Goal: Task Accomplishment & Management: Manage account settings

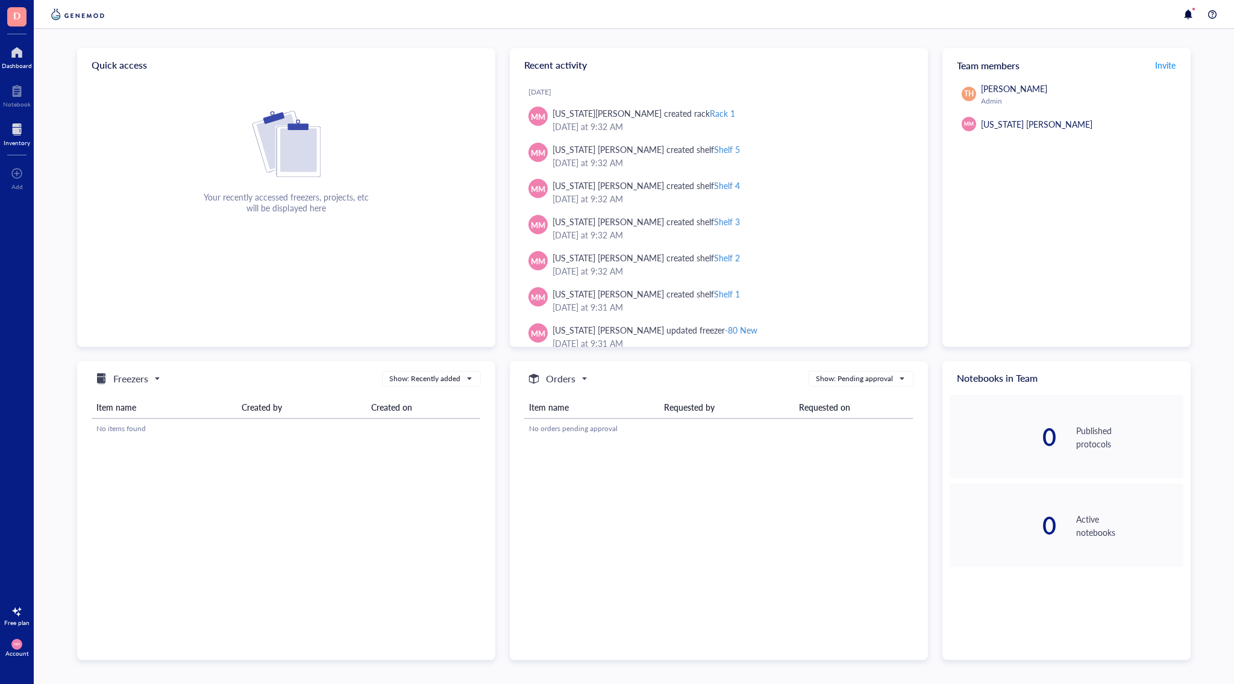
click at [19, 134] on div at bounding box center [17, 129] width 27 height 19
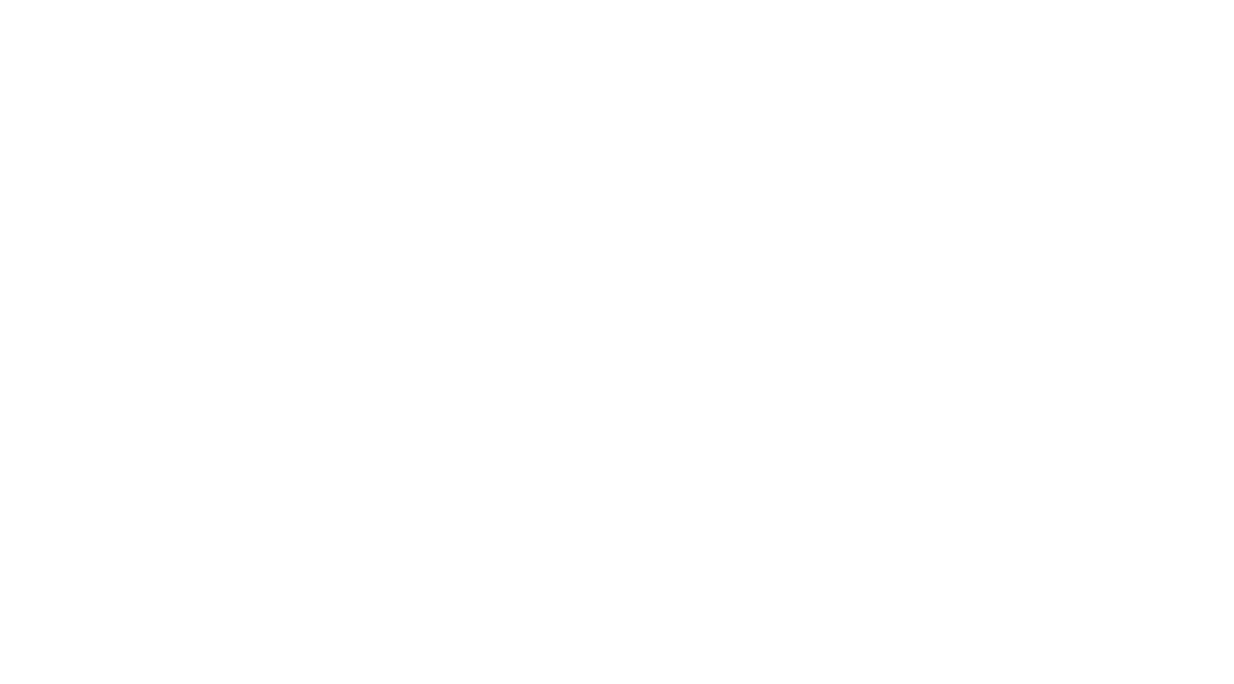
click at [934, 1] on div at bounding box center [617, 342] width 1234 height 684
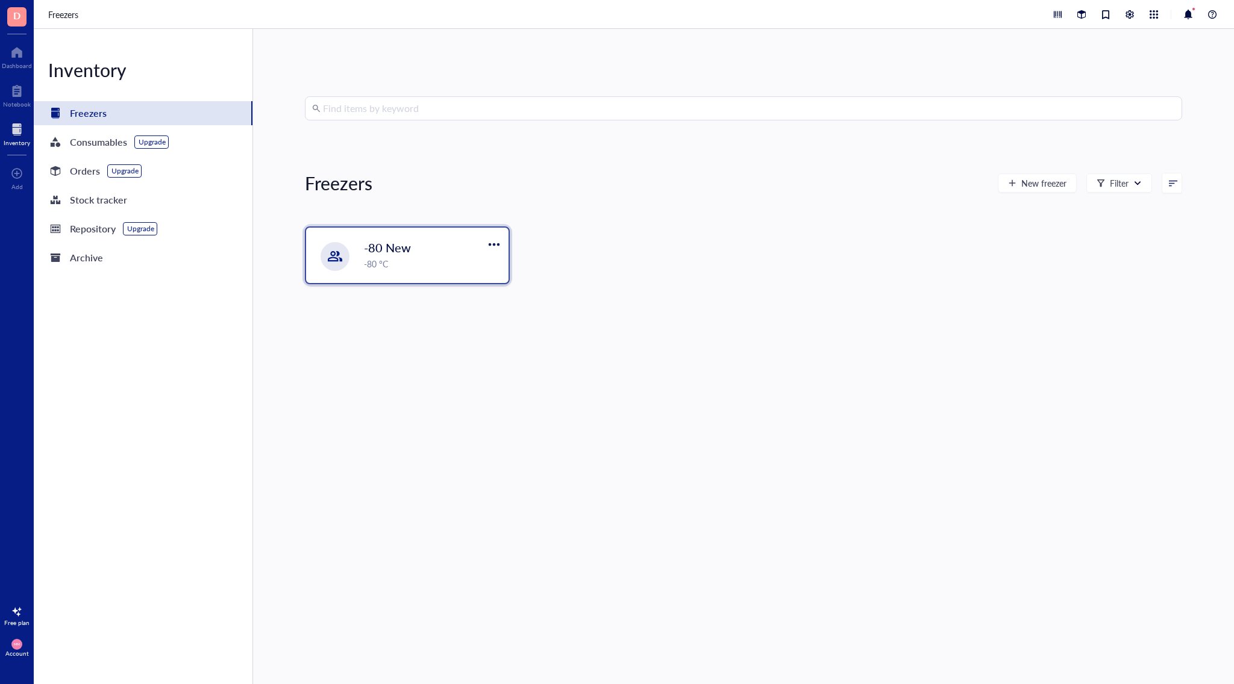
click at [439, 268] on div "-80 °C" at bounding box center [432, 263] width 137 height 13
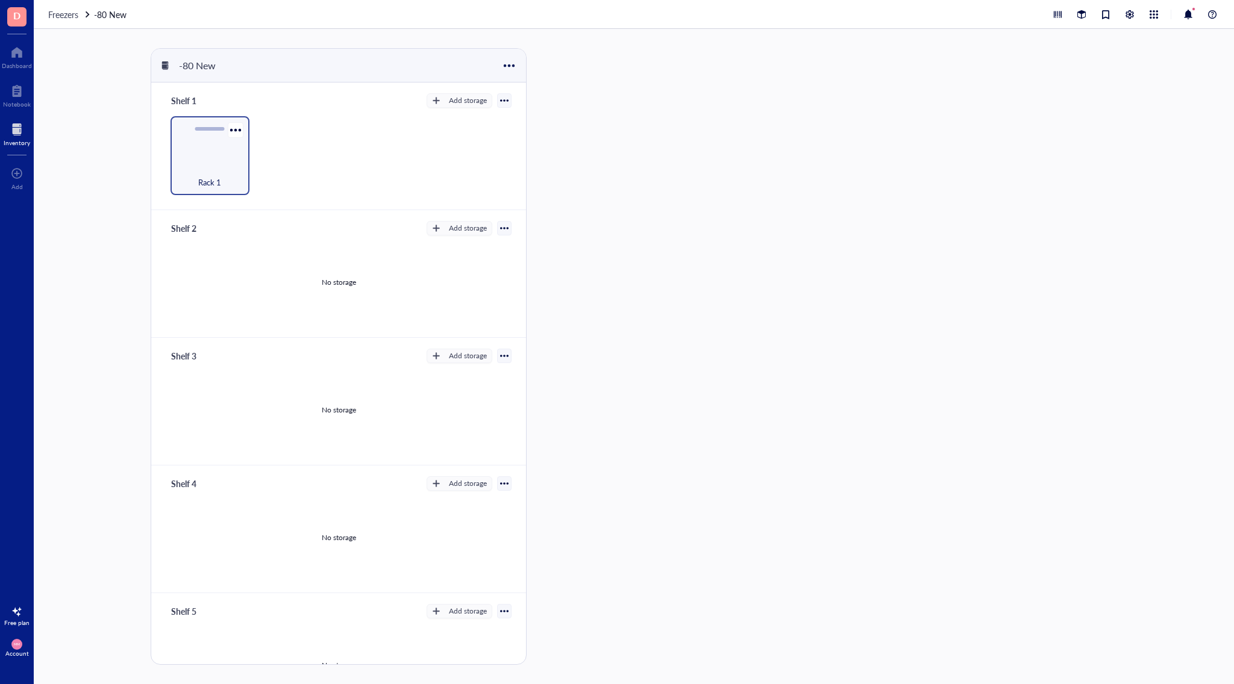
click at [210, 160] on div "Rack 1" at bounding box center [209, 155] width 79 height 79
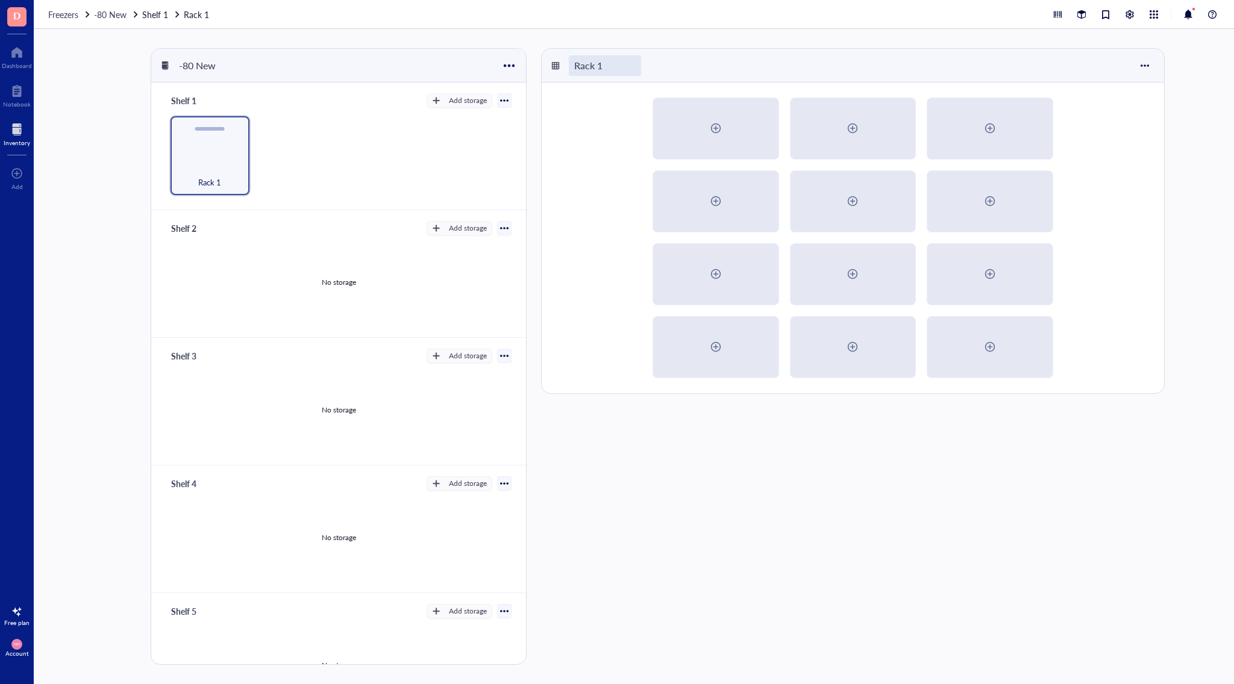
click at [583, 70] on div "Rack 1" at bounding box center [605, 65] width 72 height 20
click at [570, 173] on div at bounding box center [853, 238] width 622 height 311
click at [234, 133] on div at bounding box center [234, 129] width 17 height 17
click at [269, 155] on div "Settings" at bounding box center [264, 151] width 30 height 11
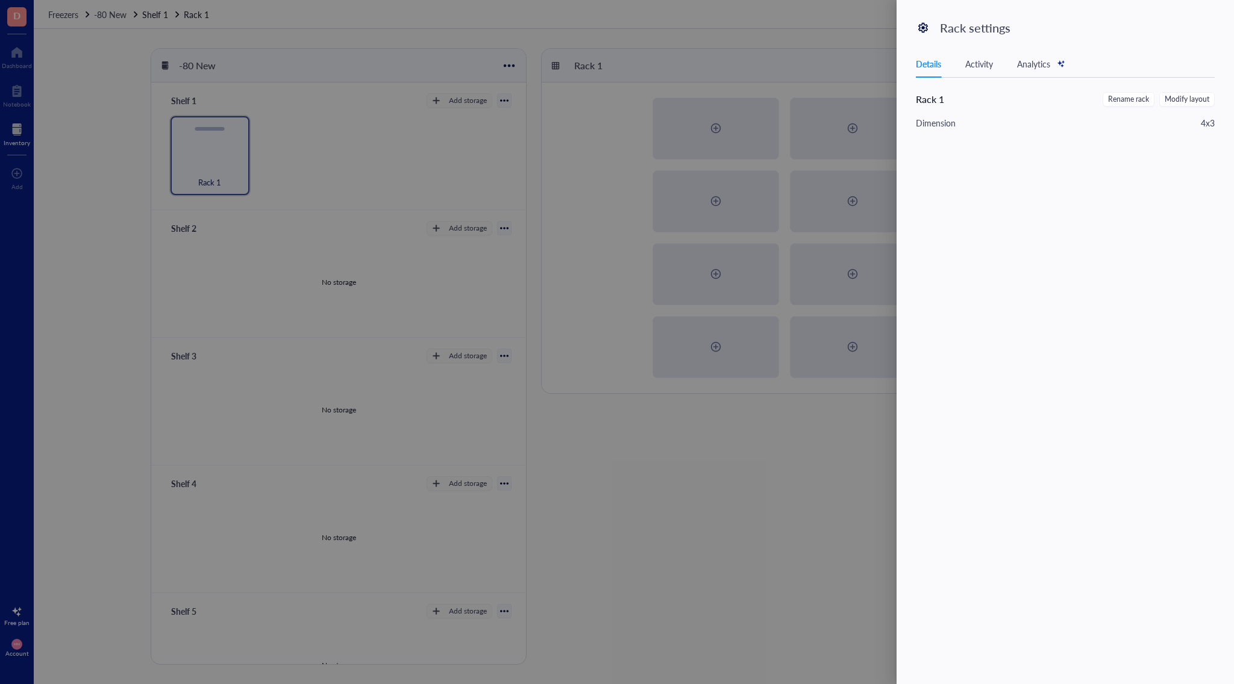
click at [949, 126] on div "Dimension" at bounding box center [936, 122] width 40 height 13
click at [370, 150] on div at bounding box center [617, 342] width 1234 height 684
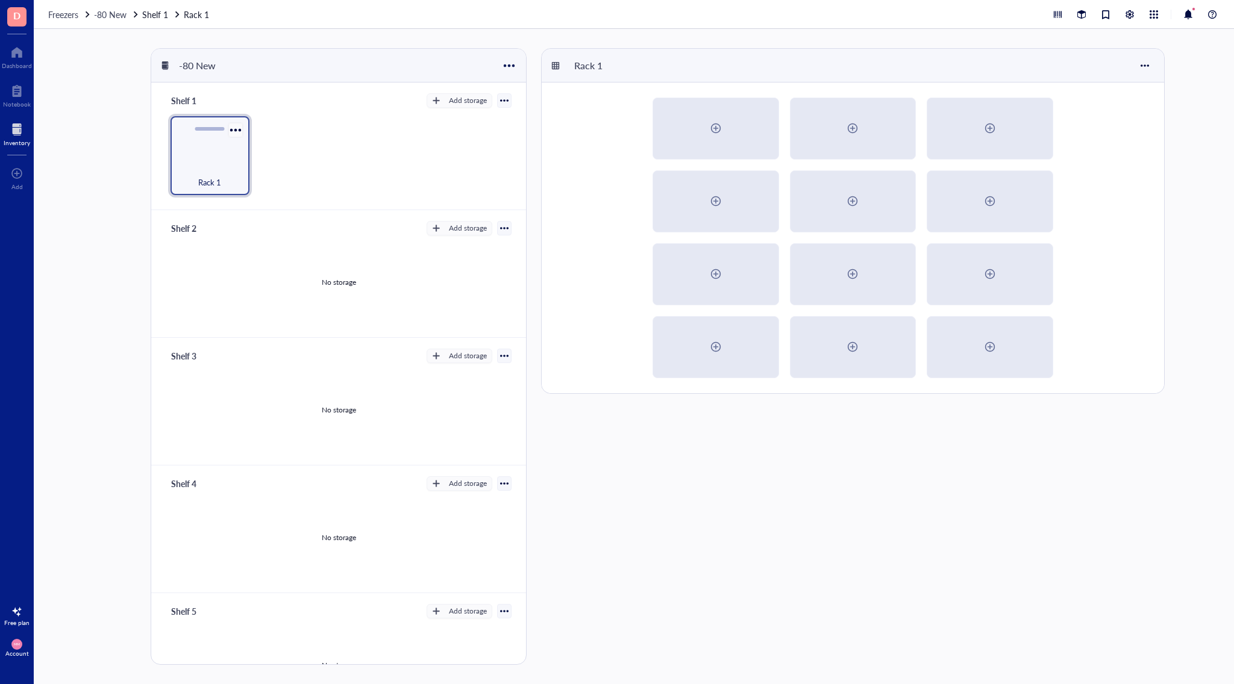
click at [230, 128] on div at bounding box center [234, 129] width 17 height 17
click at [74, 193] on div "-80 New Shelf 1 Add storage Rack 1 Shelf 2 Add storage No storage Shelf 3 Add s…" at bounding box center [634, 356] width 1200 height 655
click at [27, 182] on div "Add" at bounding box center [17, 177] width 34 height 34
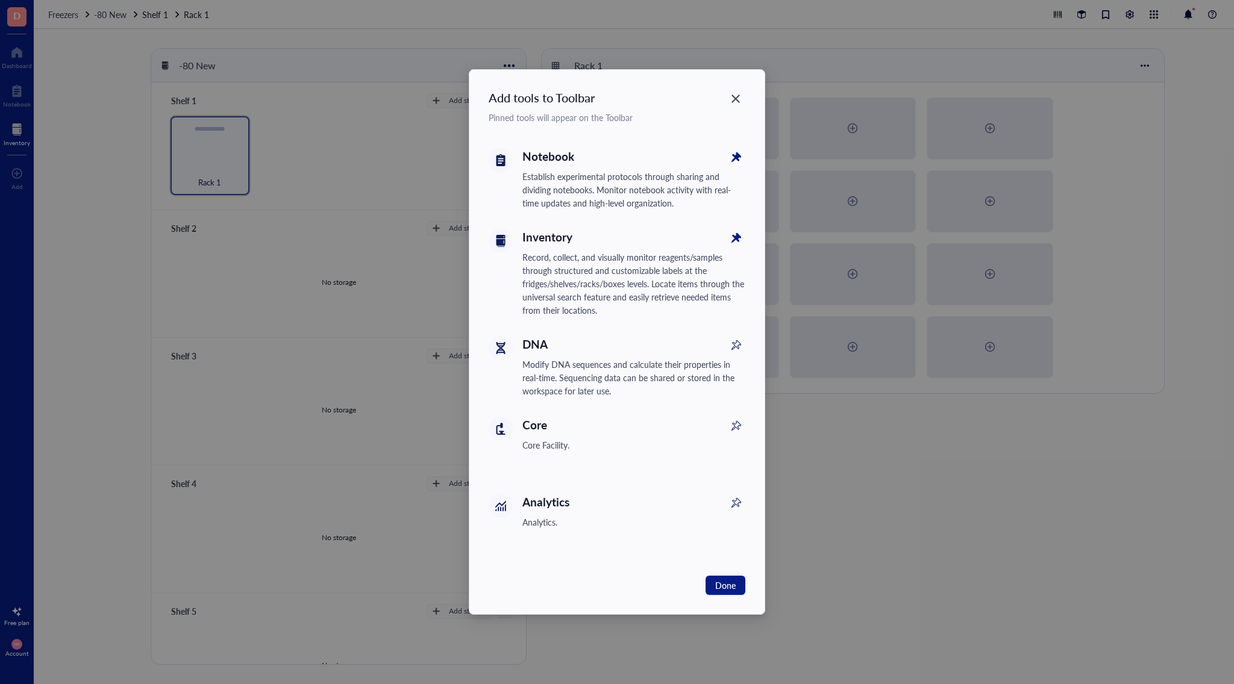
click at [661, 247] on div "Inventory Record, collect, and visually monitor reagents/samples through struct…" at bounding box center [633, 273] width 223 height 88
click at [528, 241] on div "Inventory" at bounding box center [633, 237] width 223 height 17
click at [726, 586] on span "Done" at bounding box center [725, 585] width 20 height 13
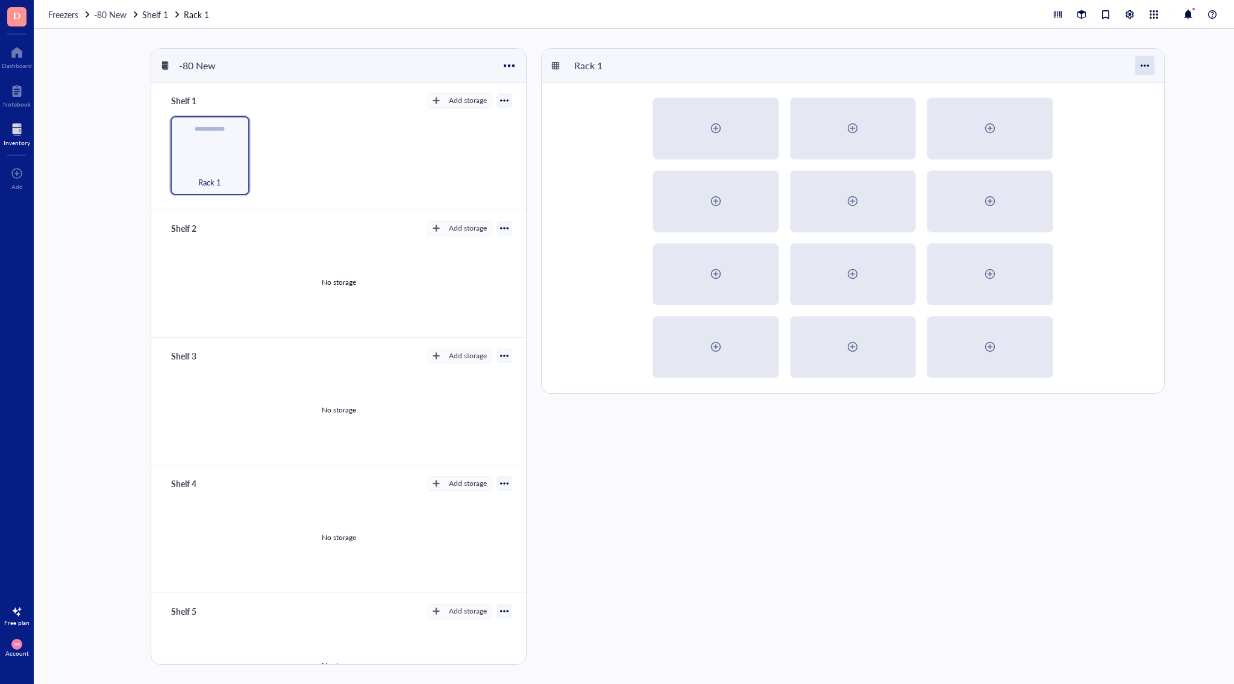
click at [1151, 67] on div at bounding box center [1144, 65] width 19 height 19
click at [1153, 92] on div "Settings" at bounding box center [1178, 88] width 69 height 11
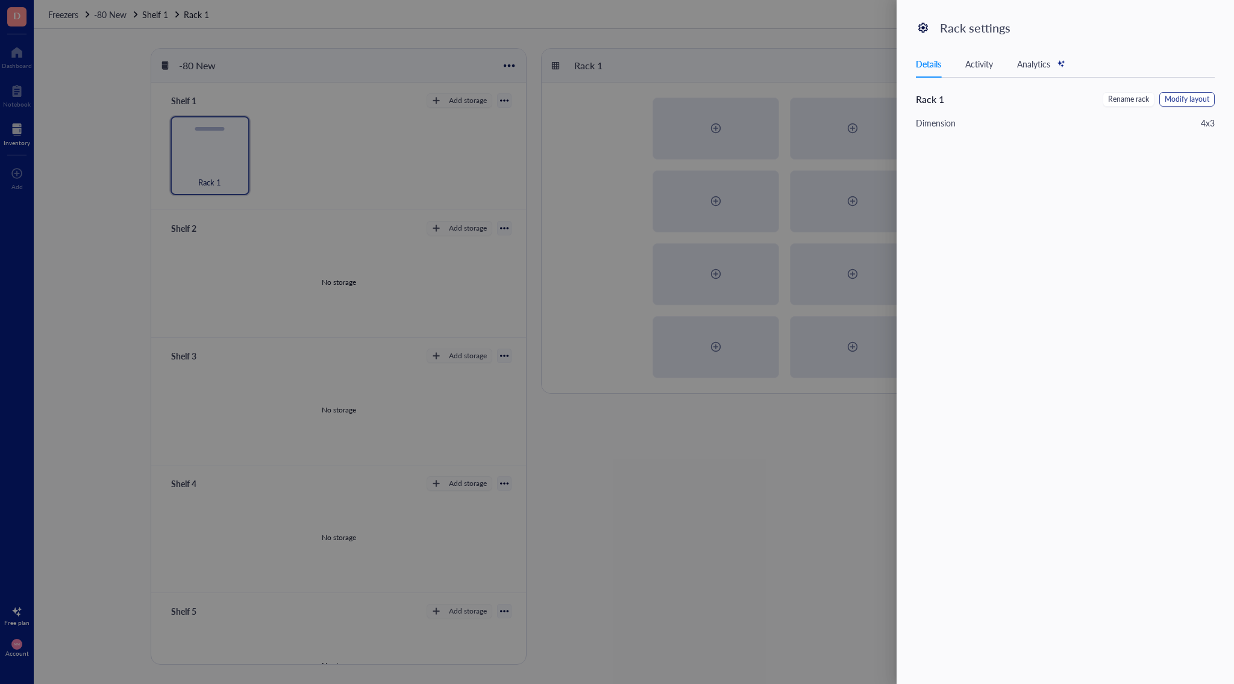
click at [1179, 94] on span "Modify layout" at bounding box center [1186, 99] width 45 height 11
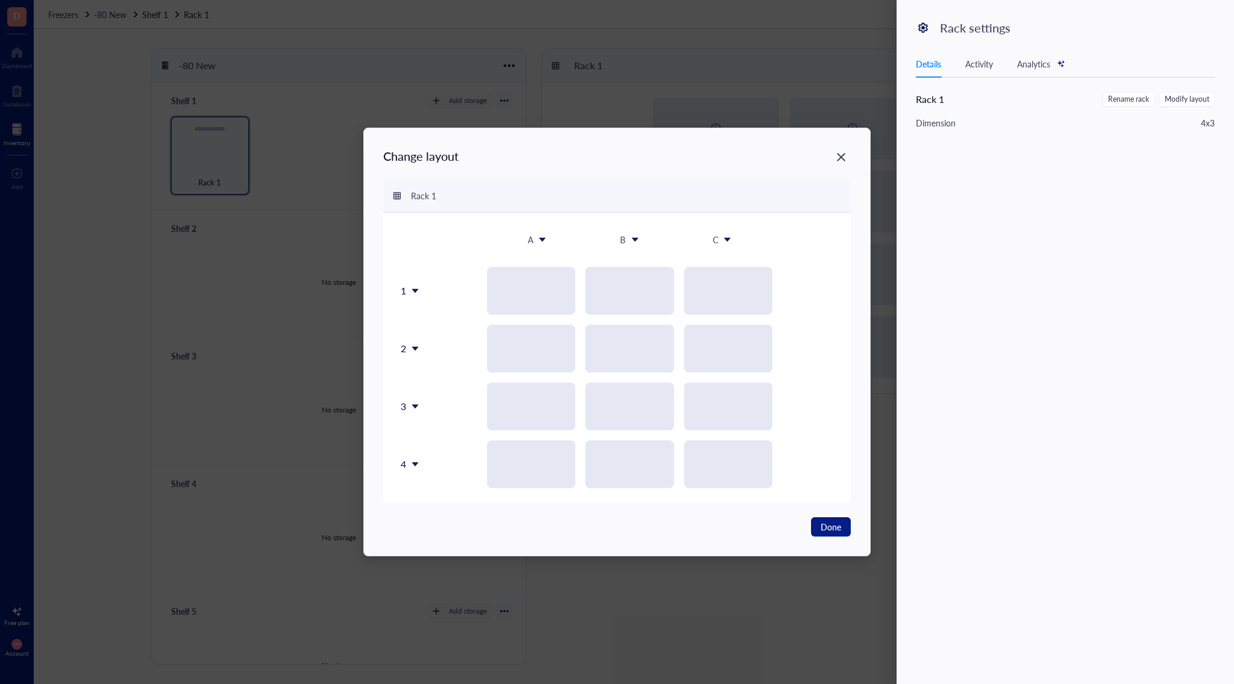
click at [726, 238] on icon at bounding box center [726, 240] width 7 height 4
click at [737, 289] on div "Insert 1 right" at bounding box center [724, 285] width 69 height 11
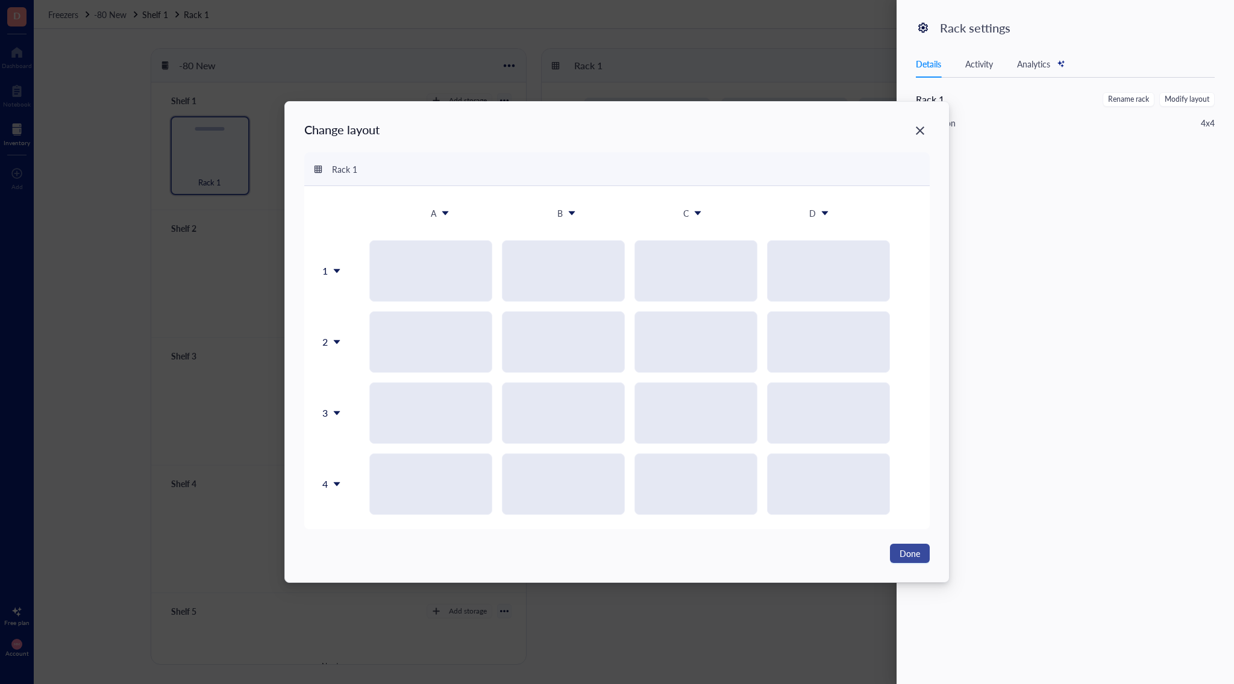
click at [900, 556] on span "Done" at bounding box center [909, 553] width 20 height 13
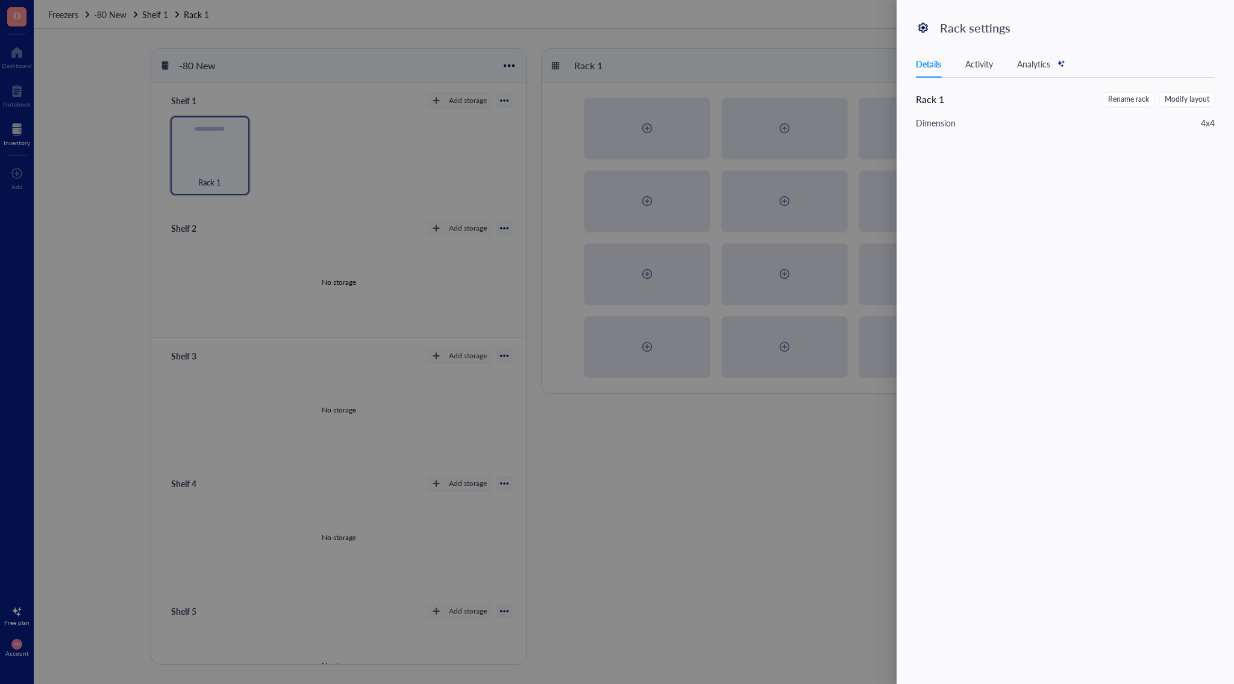
click at [1109, 325] on div "Rack 1 Rename rack Modify layout Dimension 4 x 4" at bounding box center [1072, 368] width 313 height 552
click at [768, 505] on div at bounding box center [617, 342] width 1234 height 684
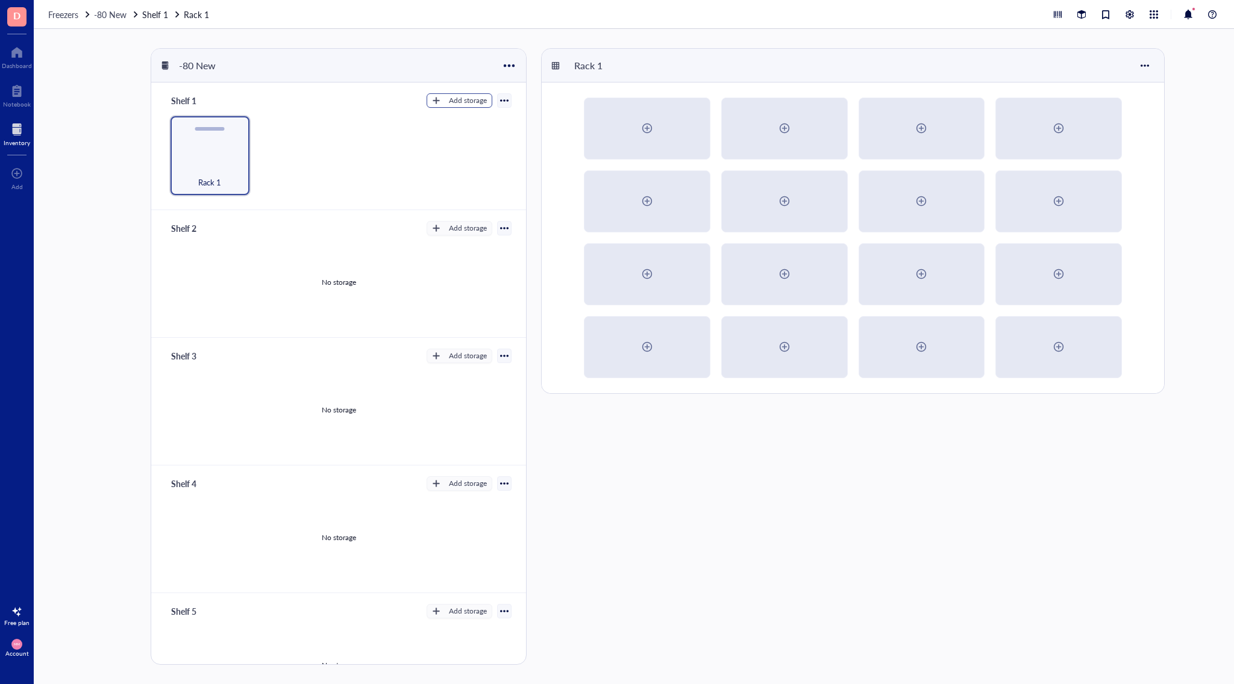
click at [441, 97] on button "Add storage" at bounding box center [459, 100] width 66 height 14
click at [472, 126] on span "Rack" at bounding box center [465, 120] width 69 height 13
radio input "false"
radio input "true"
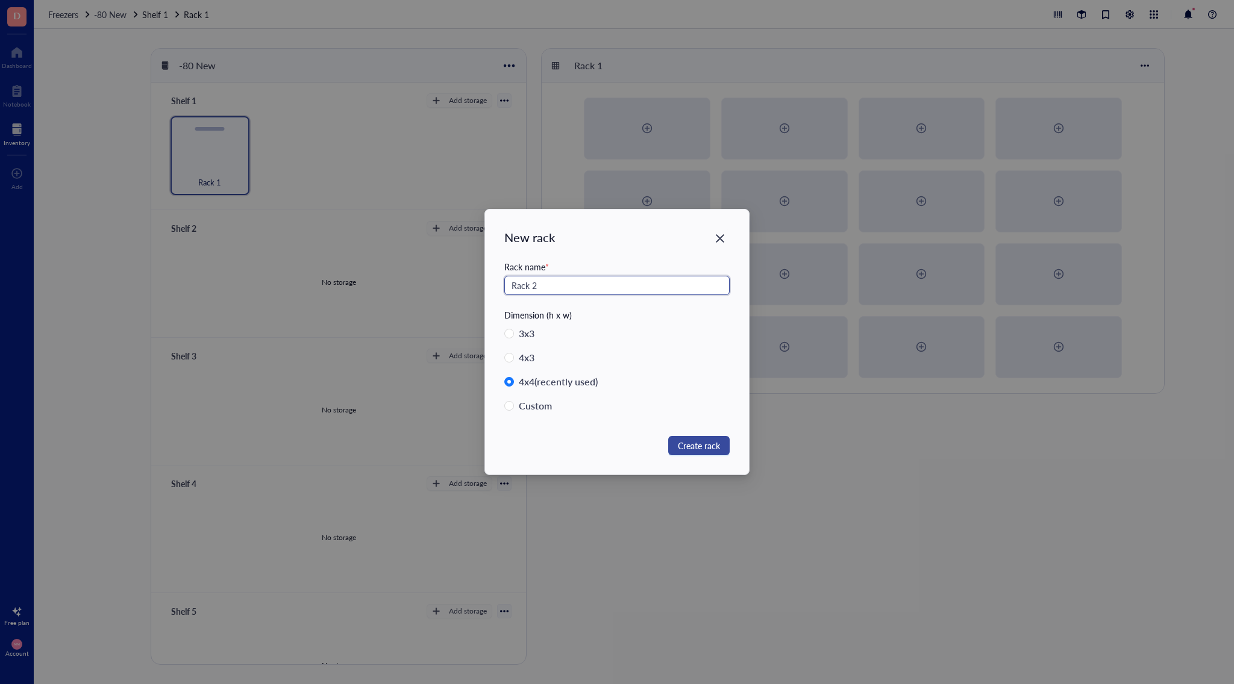
type input "Rack 2"
click at [686, 445] on span "Create rack" at bounding box center [699, 445] width 42 height 13
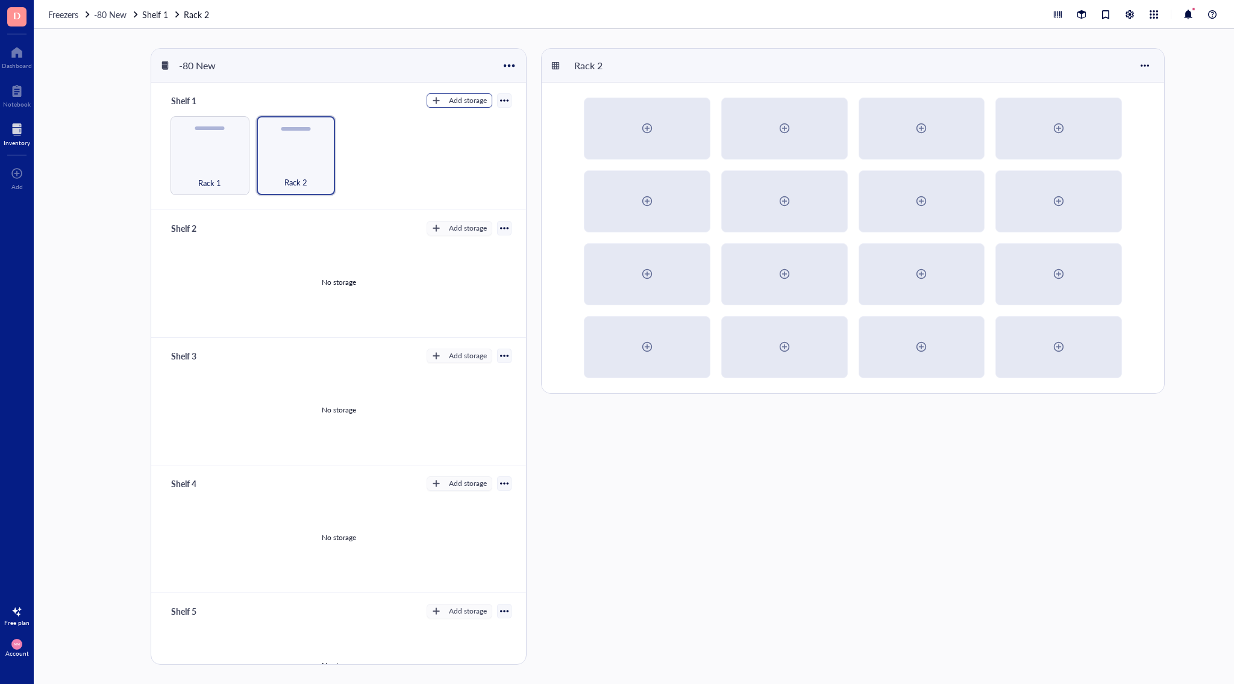
click at [458, 100] on div "Add storage" at bounding box center [468, 100] width 38 height 11
click at [459, 123] on span "Rack" at bounding box center [465, 120] width 69 height 13
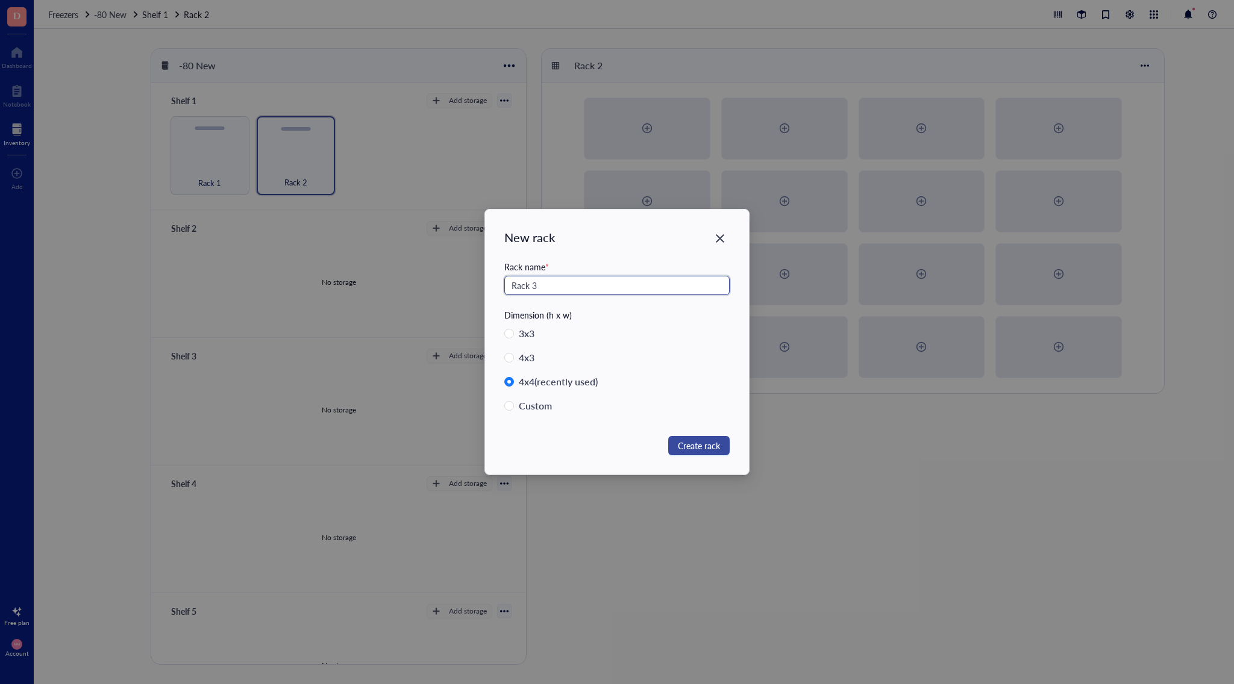
type input "Rack 3"
click at [708, 450] on span "Create rack" at bounding box center [699, 445] width 42 height 13
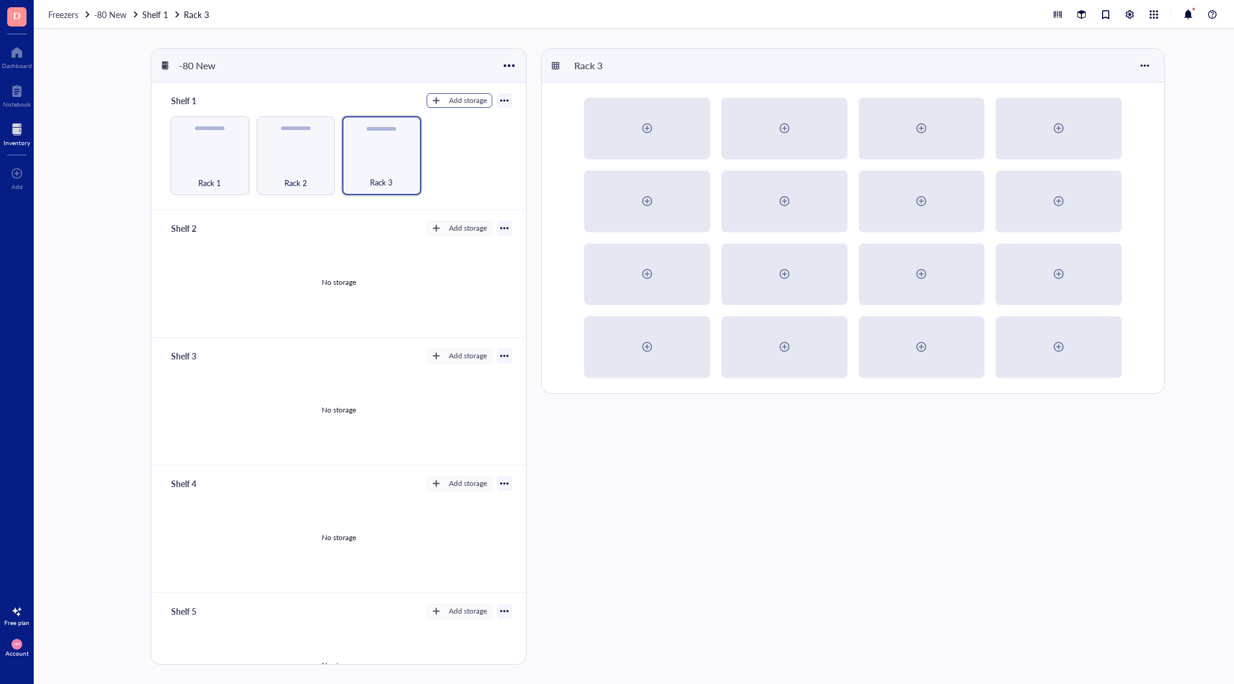
click at [470, 101] on div "Add storage" at bounding box center [468, 100] width 38 height 11
click at [476, 125] on span "Rack" at bounding box center [465, 120] width 69 height 13
radio input "false"
radio input "true"
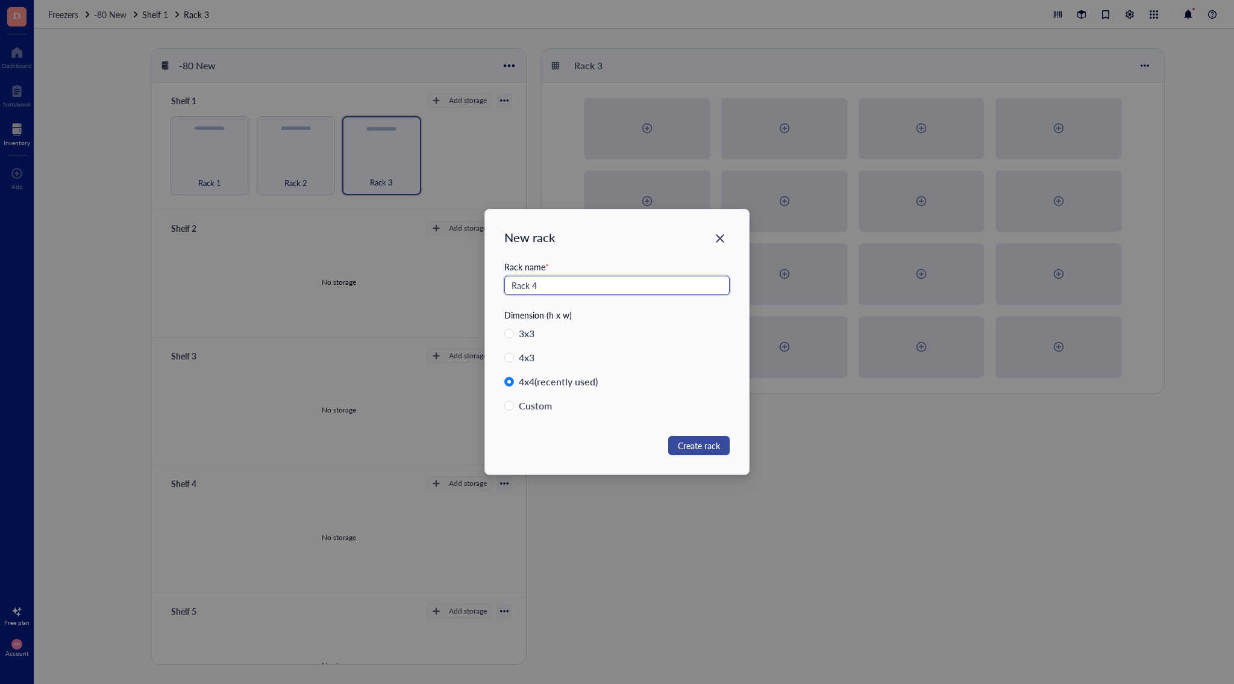
type input "Rack 4"
click at [701, 443] on span "Create rack" at bounding box center [699, 445] width 42 height 13
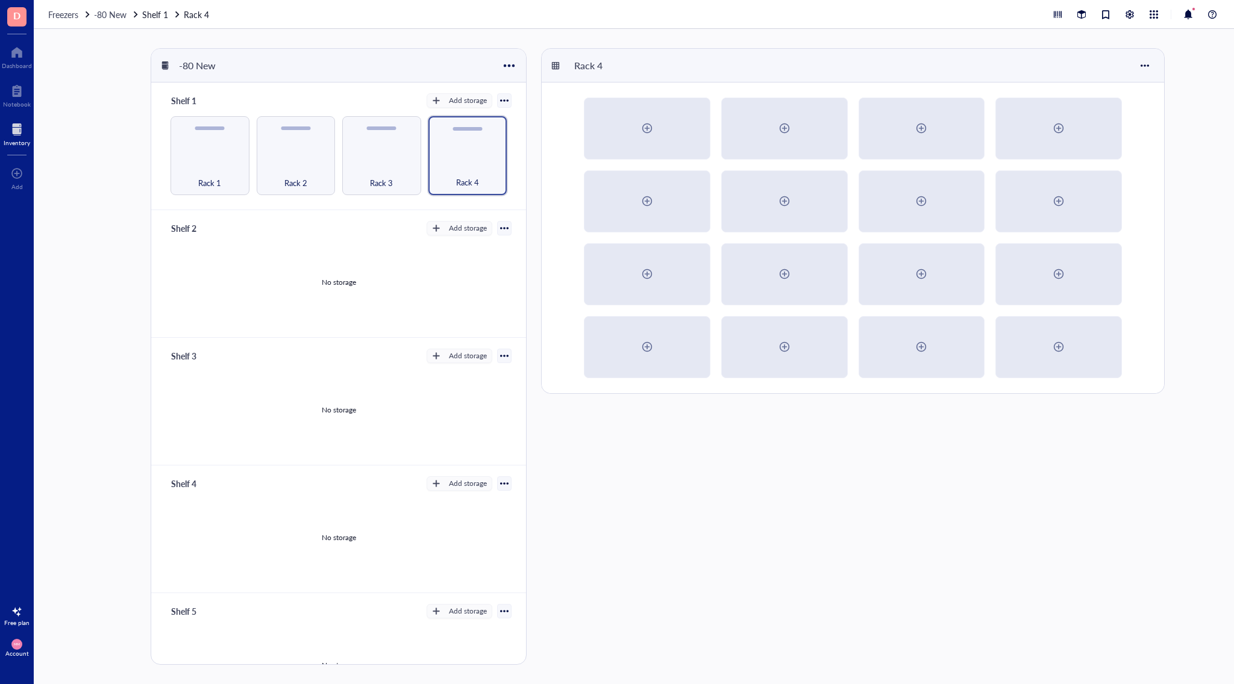
click at [500, 102] on div at bounding box center [504, 100] width 8 height 8
click at [467, 102] on div "Add storage" at bounding box center [468, 100] width 38 height 11
click at [461, 120] on span "Rack" at bounding box center [465, 120] width 69 height 13
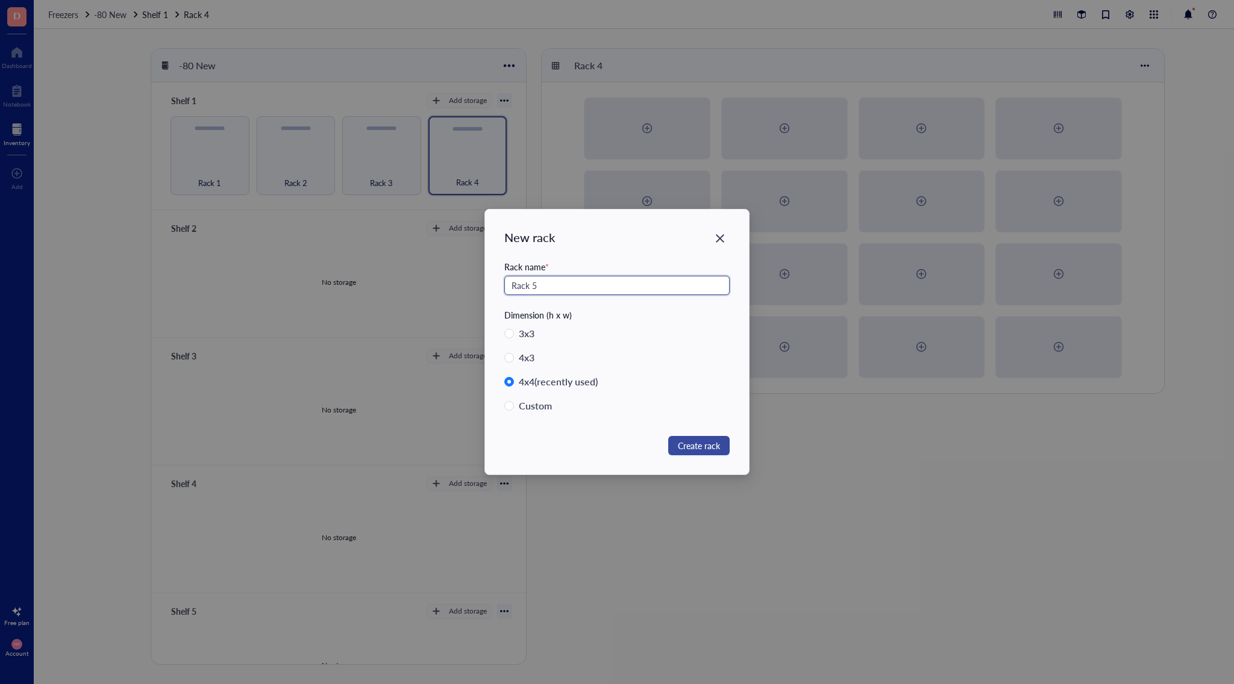
type input "Rack 5"
click at [718, 451] on span "Create rack" at bounding box center [699, 445] width 42 height 13
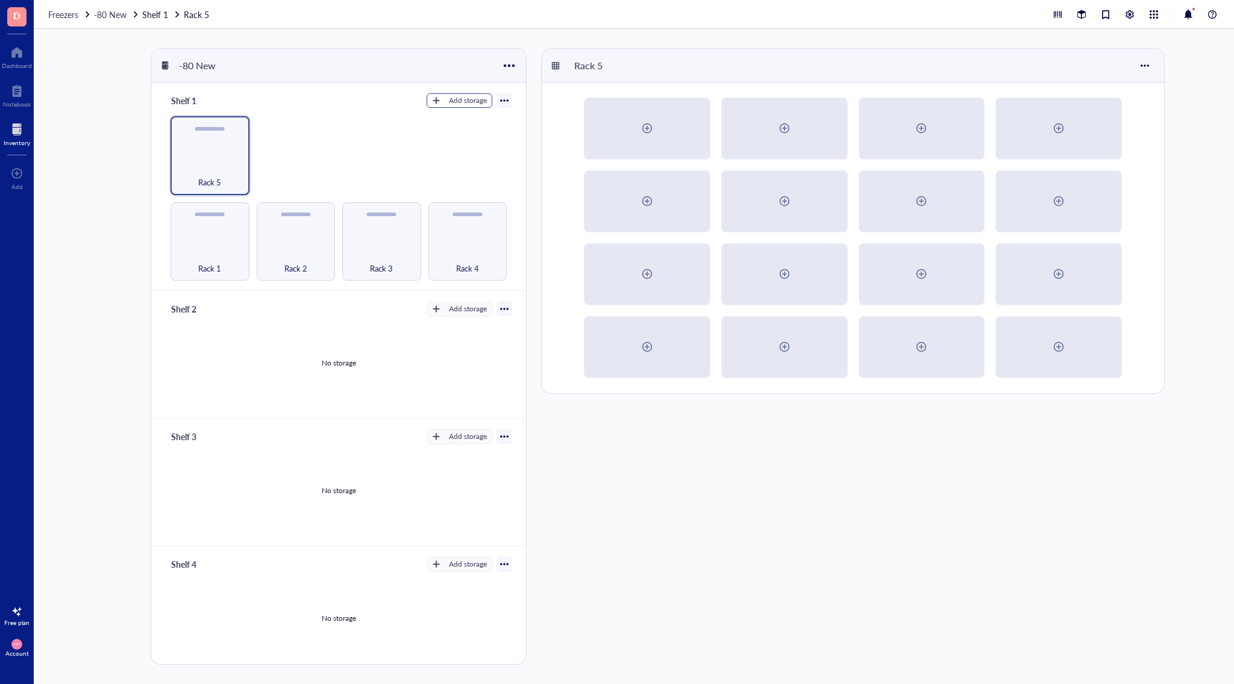
click at [457, 99] on div "Add storage" at bounding box center [468, 100] width 38 height 11
click at [455, 117] on span "Rack" at bounding box center [465, 120] width 69 height 13
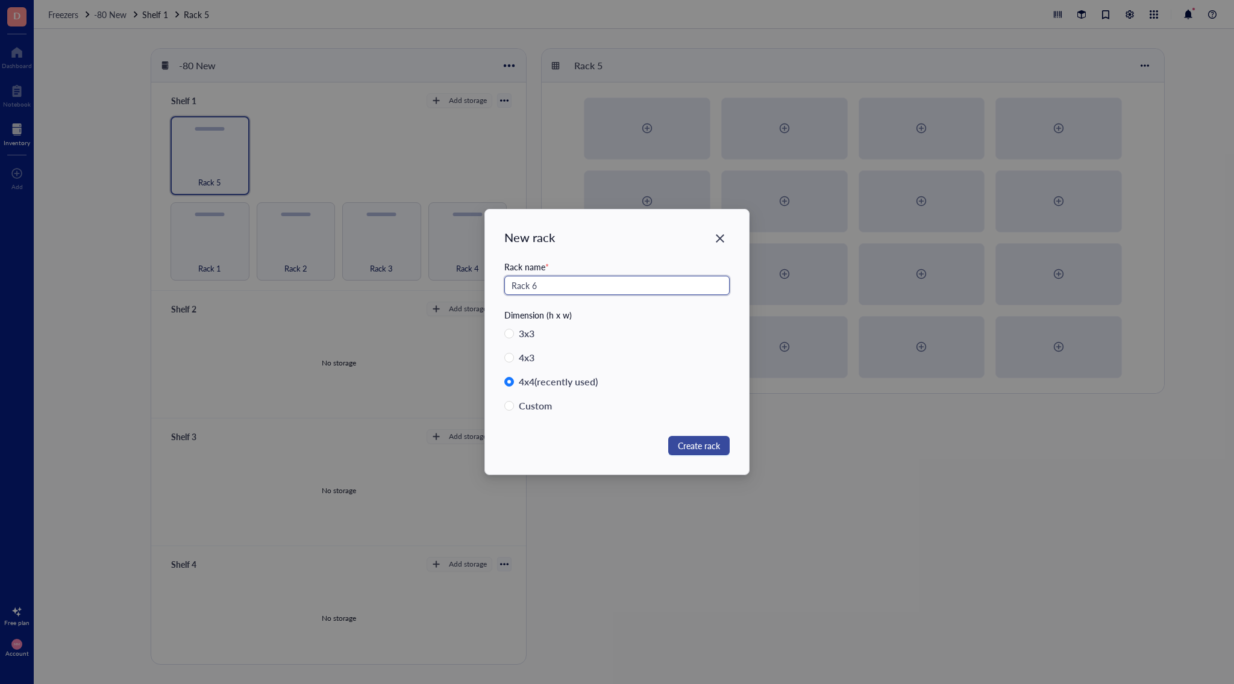
type input "Rack 6"
click at [693, 447] on span "Create rack" at bounding box center [699, 445] width 42 height 13
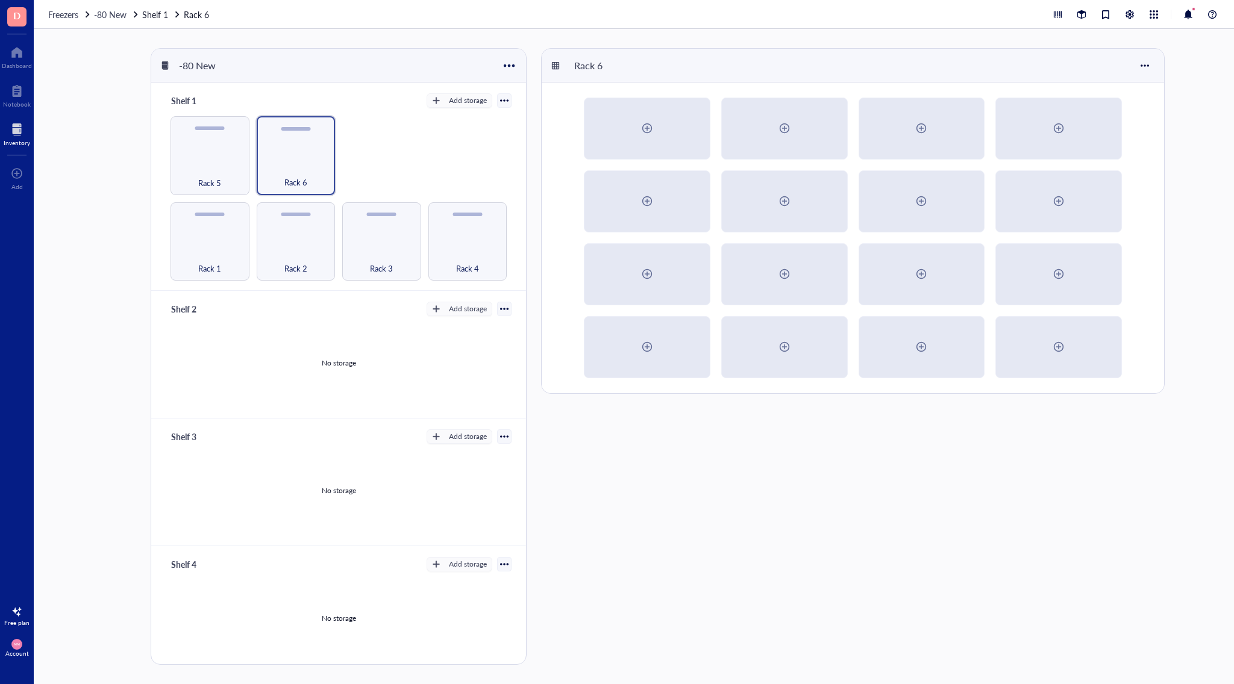
click at [330, 370] on div "No storage" at bounding box center [339, 362] width 346 height 91
click at [512, 61] on div at bounding box center [508, 65] width 17 height 17
click at [1148, 66] on div at bounding box center [1144, 65] width 19 height 19
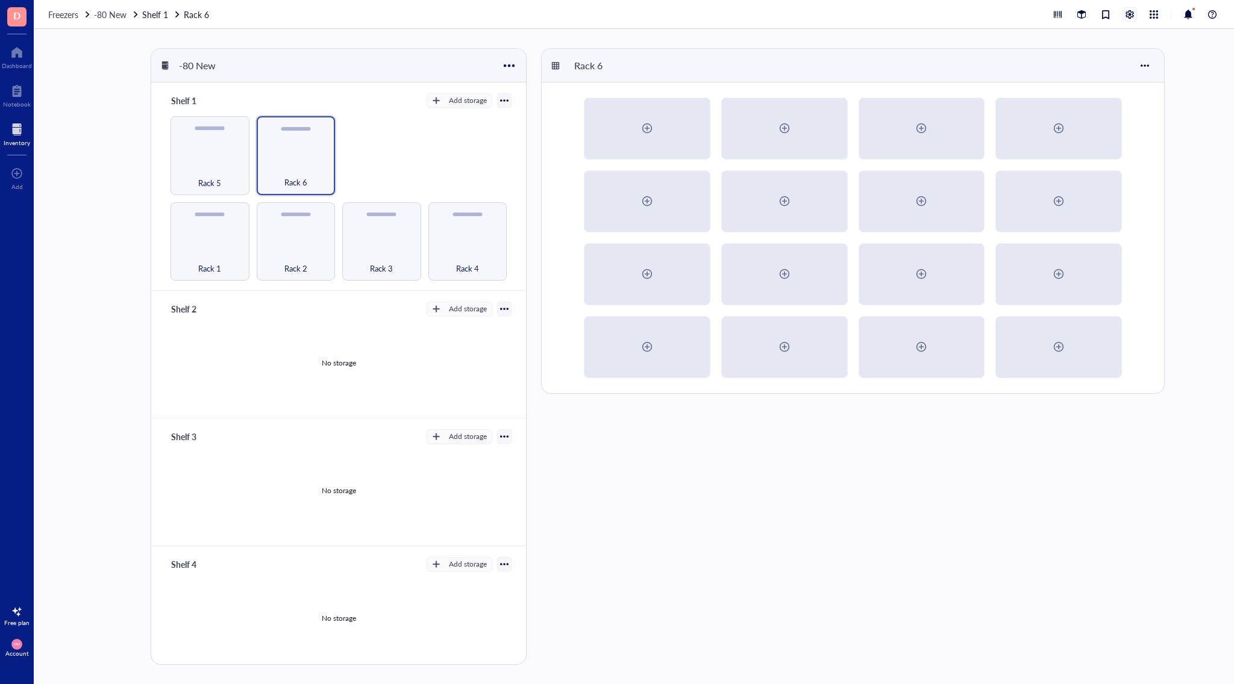
click at [1126, 10] on div at bounding box center [1129, 14] width 13 height 13
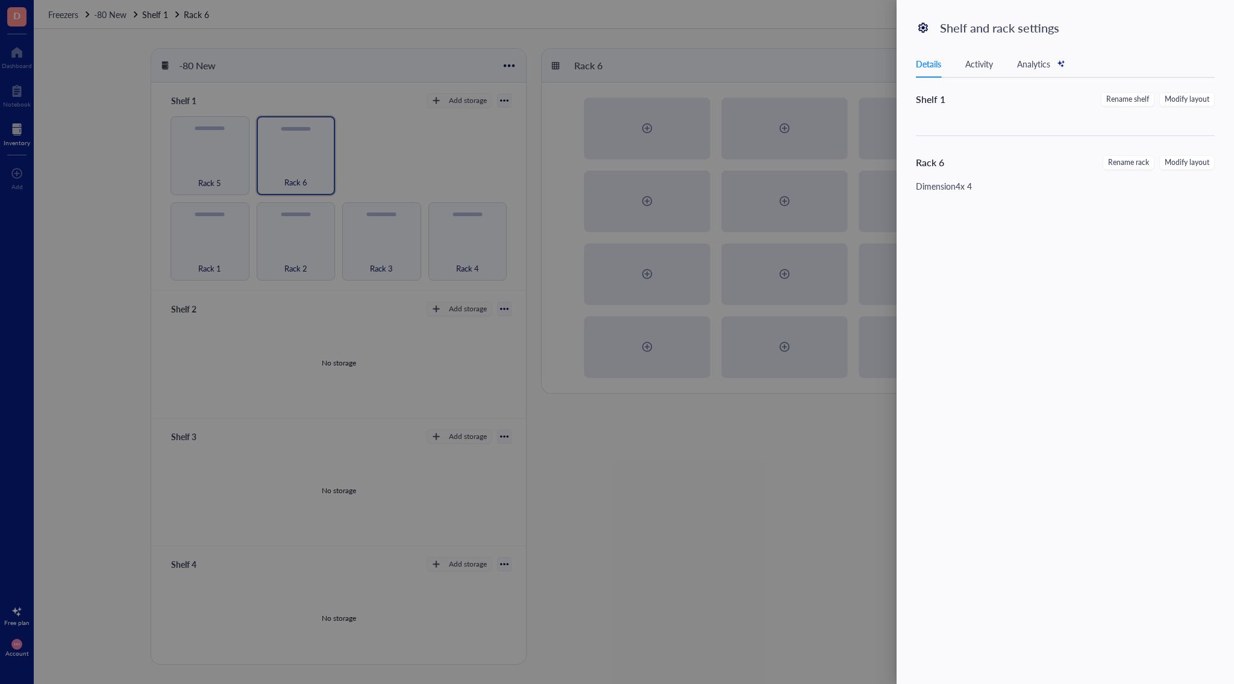
click at [751, 49] on div at bounding box center [617, 342] width 1234 height 684
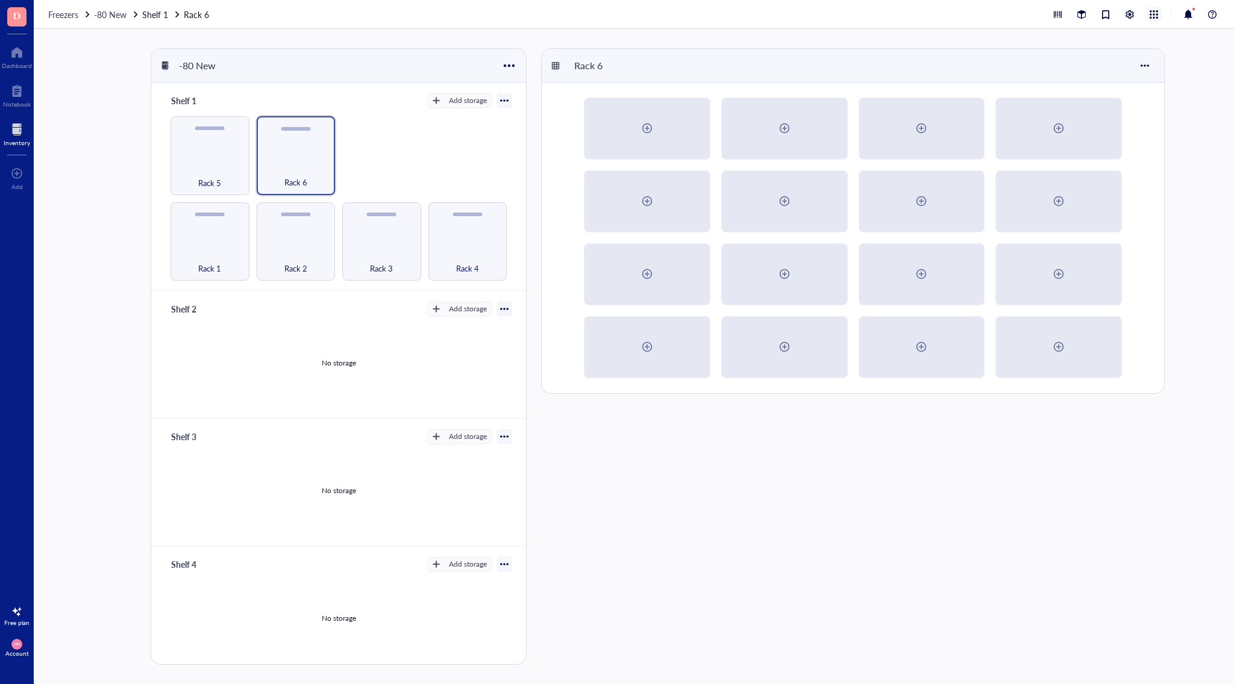
click at [1152, 13] on div at bounding box center [1153, 14] width 13 height 13
click at [1080, 14] on div at bounding box center [1081, 14] width 13 height 13
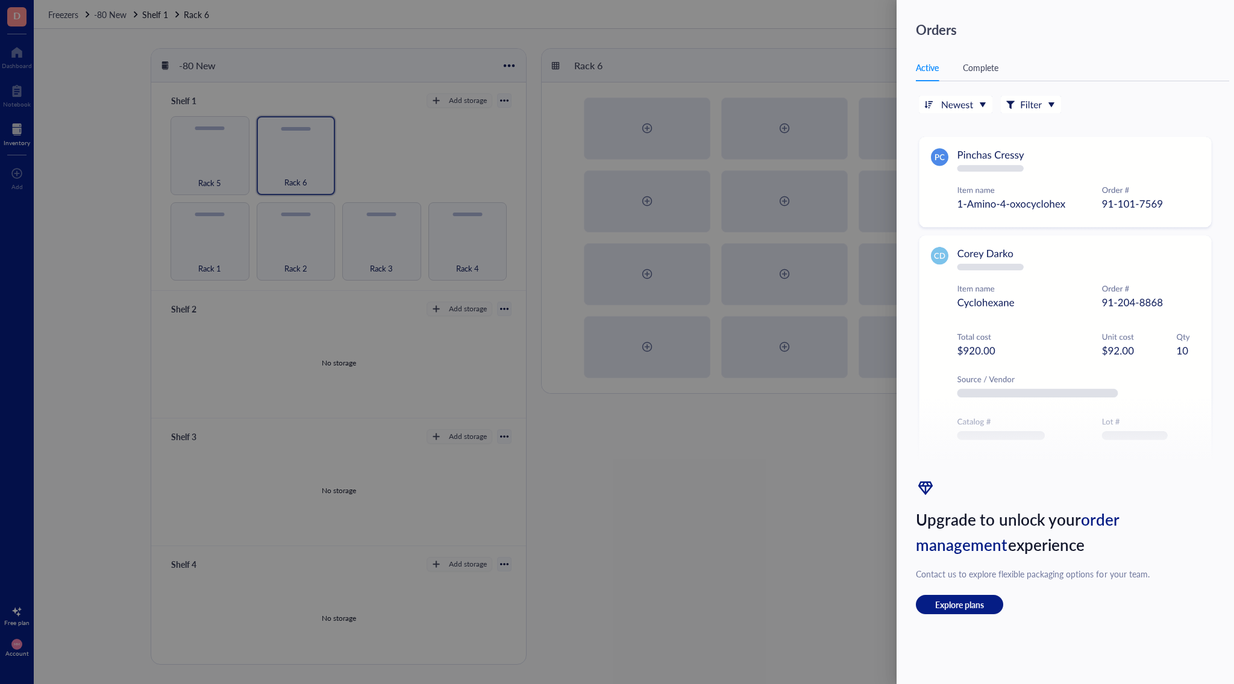
click at [814, 60] on div at bounding box center [617, 342] width 1234 height 684
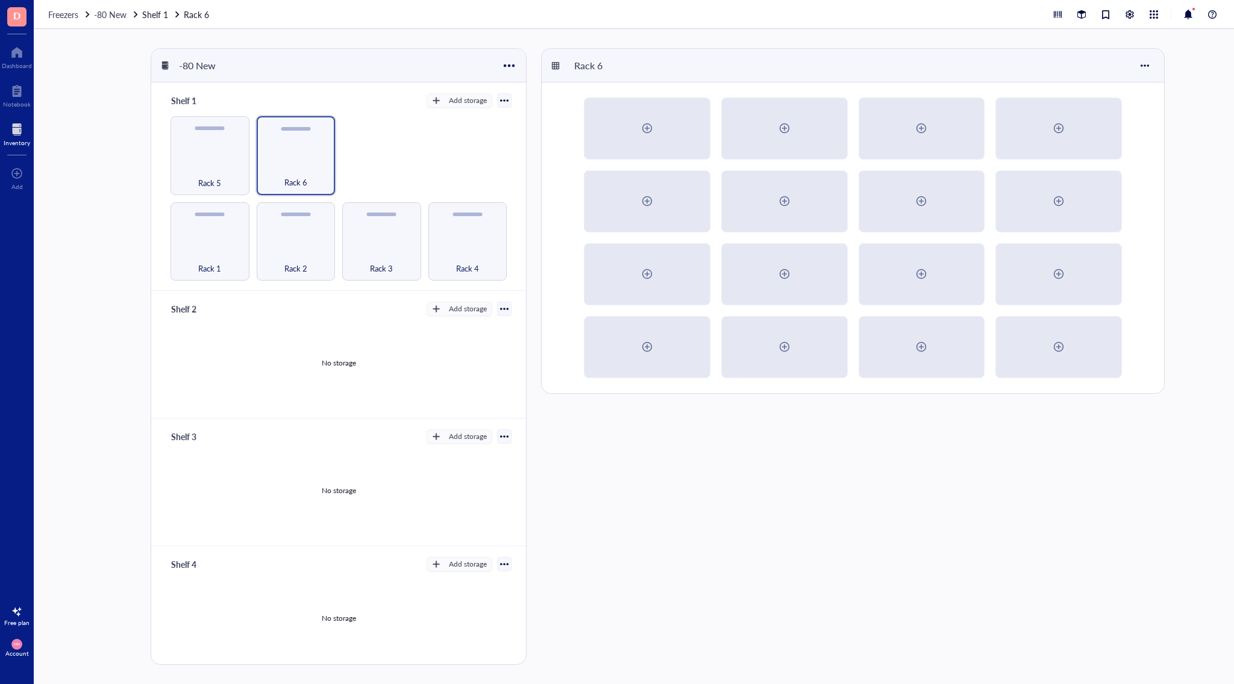
scroll to position [60, 0]
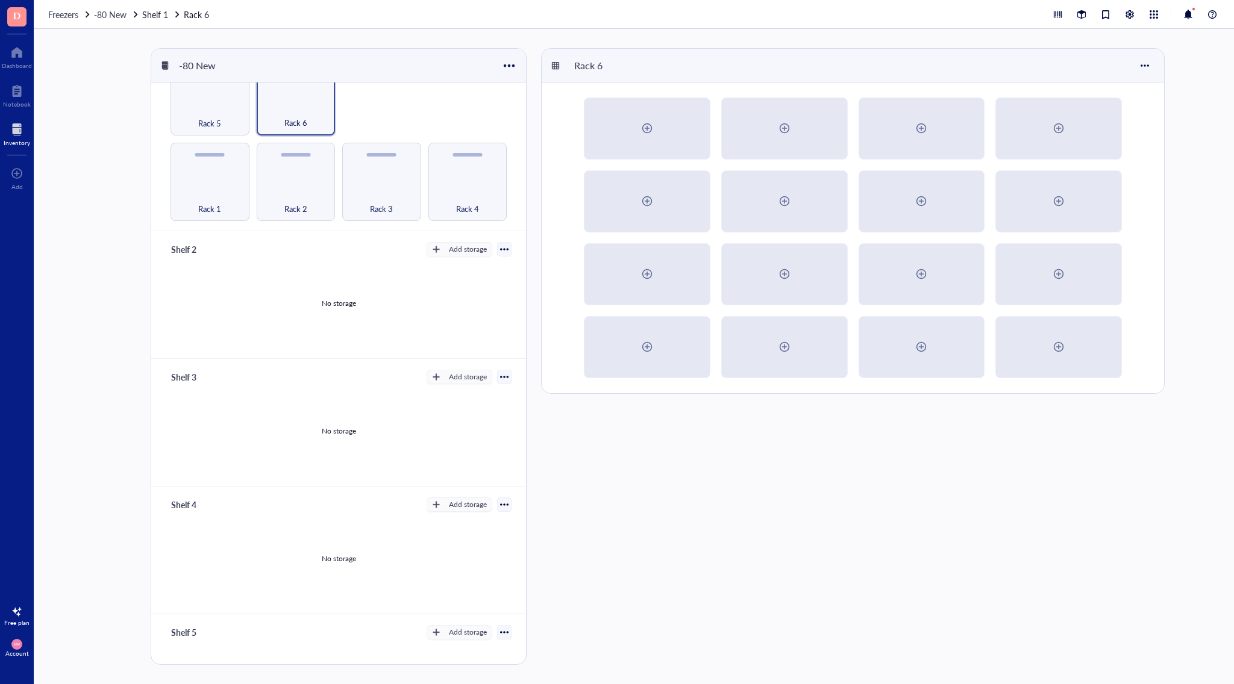
click at [500, 247] on div at bounding box center [504, 249] width 8 height 8
click at [345, 313] on div "No storage" at bounding box center [339, 303] width 346 height 91
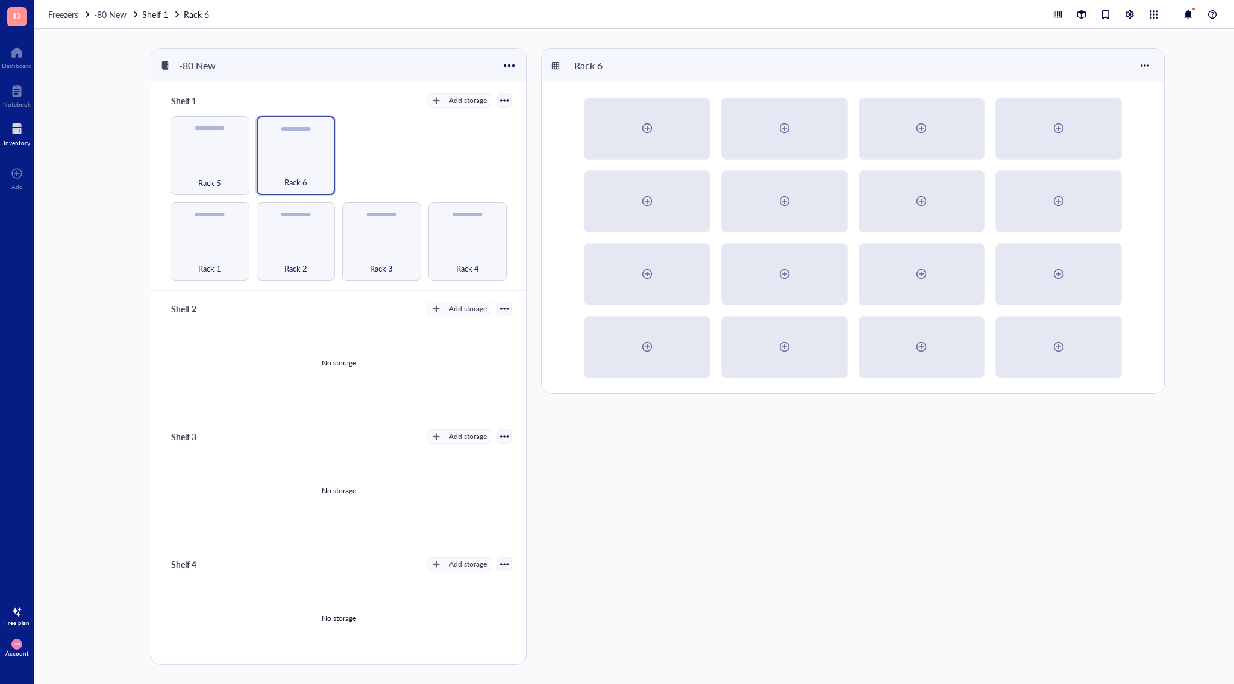
scroll to position [0, 0]
click at [500, 104] on div at bounding box center [504, 100] width 8 height 8
click at [367, 144] on div "Rack 1 Rack 2 Rack 3 Rack 4 Rack 5 Rack 6" at bounding box center [339, 198] width 346 height 164
drag, startPoint x: 285, startPoint y: 363, endPoint x: 416, endPoint y: 331, distance: 134.6
click at [289, 361] on div "No storage" at bounding box center [339, 362] width 346 height 91
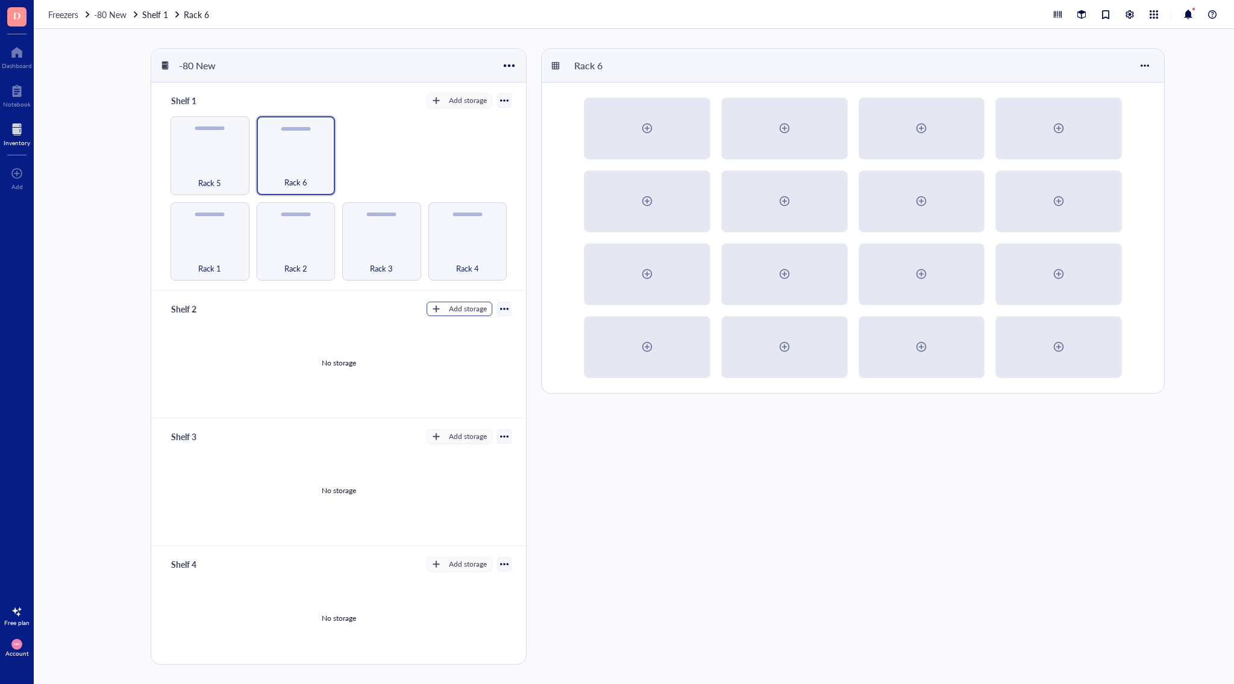
click at [460, 311] on div "Add storage" at bounding box center [468, 309] width 38 height 11
click at [462, 330] on span "Rack" at bounding box center [465, 326] width 69 height 13
radio input "false"
radio input "true"
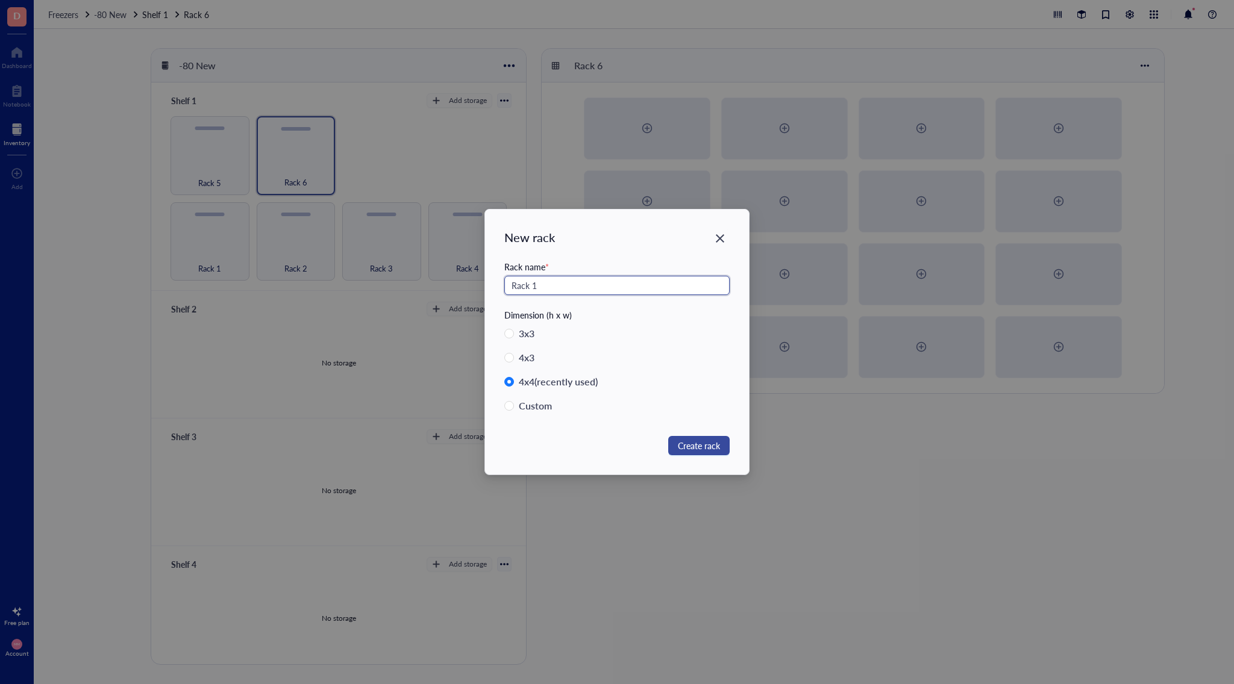
type input "Rack 1"
click at [690, 451] on span "Create rack" at bounding box center [699, 445] width 42 height 13
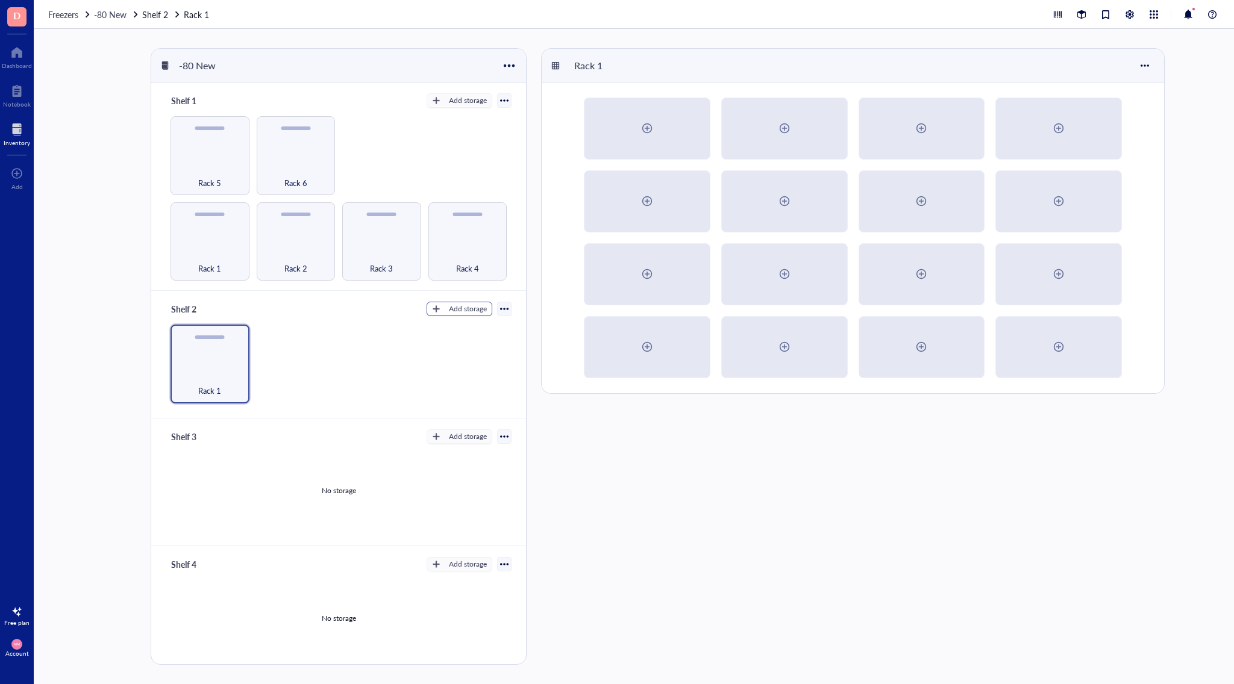
click at [463, 305] on div "Add storage" at bounding box center [468, 309] width 38 height 11
click at [467, 333] on span "Rack" at bounding box center [465, 326] width 69 height 13
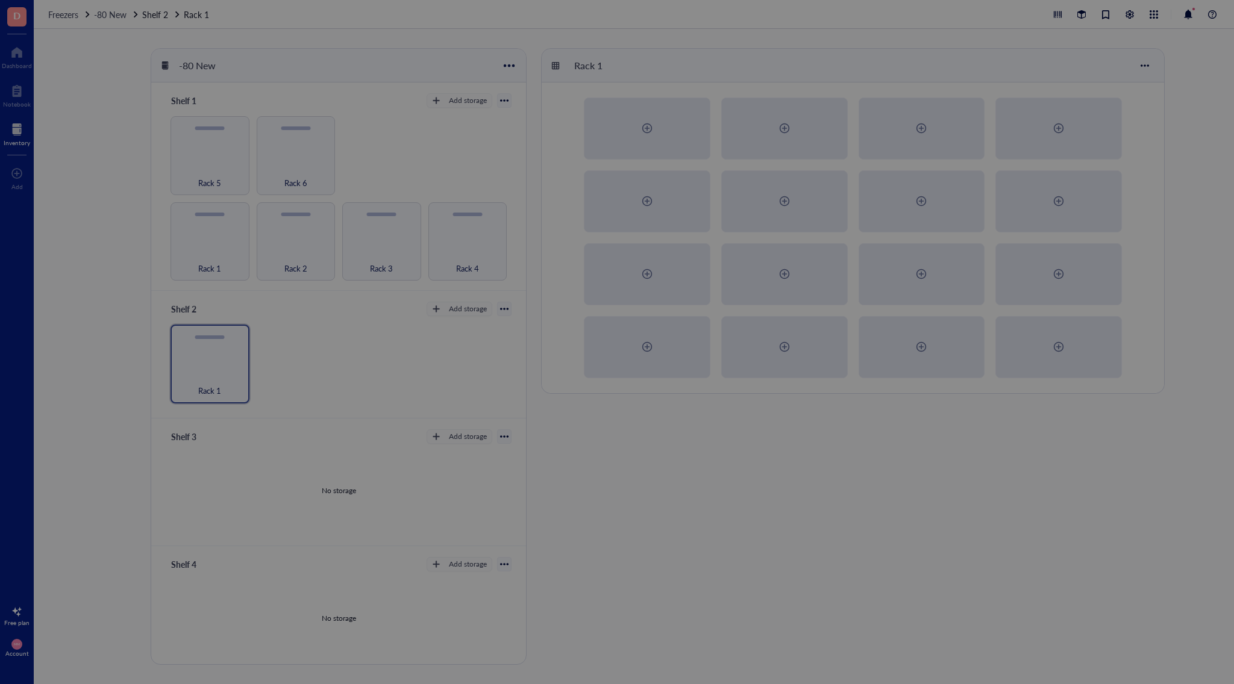
radio input "false"
radio input "true"
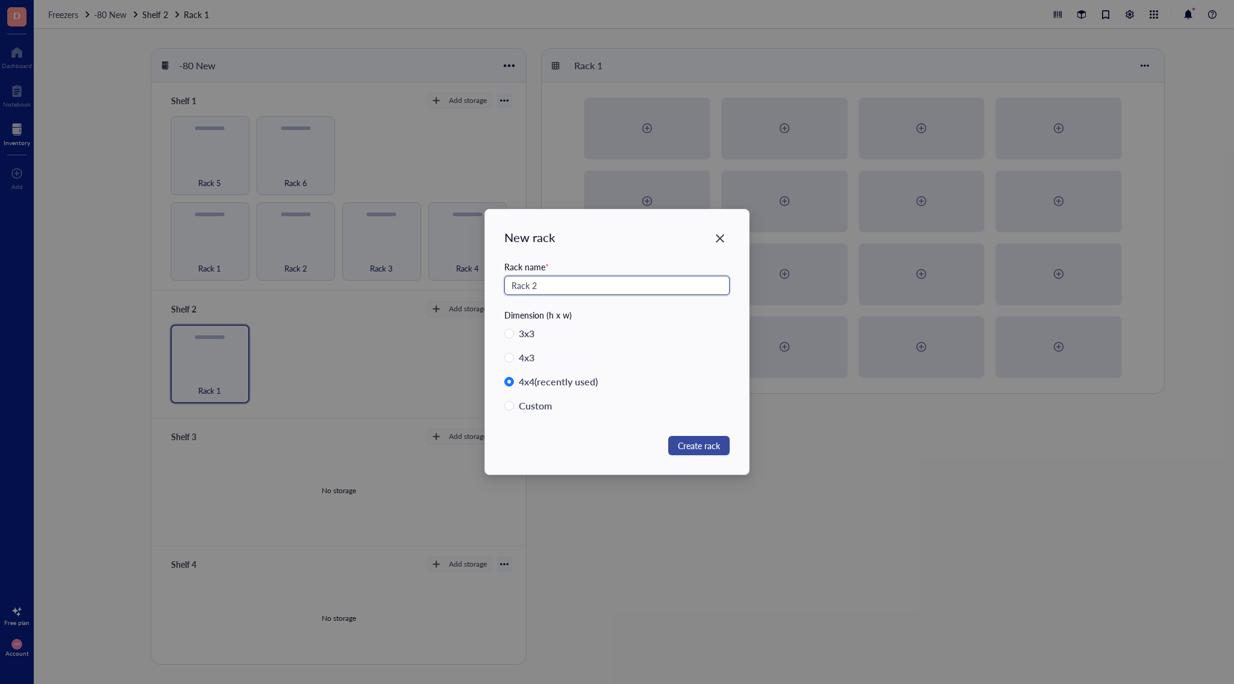
type input "Rack 2"
click at [707, 450] on span "Create rack" at bounding box center [699, 445] width 42 height 13
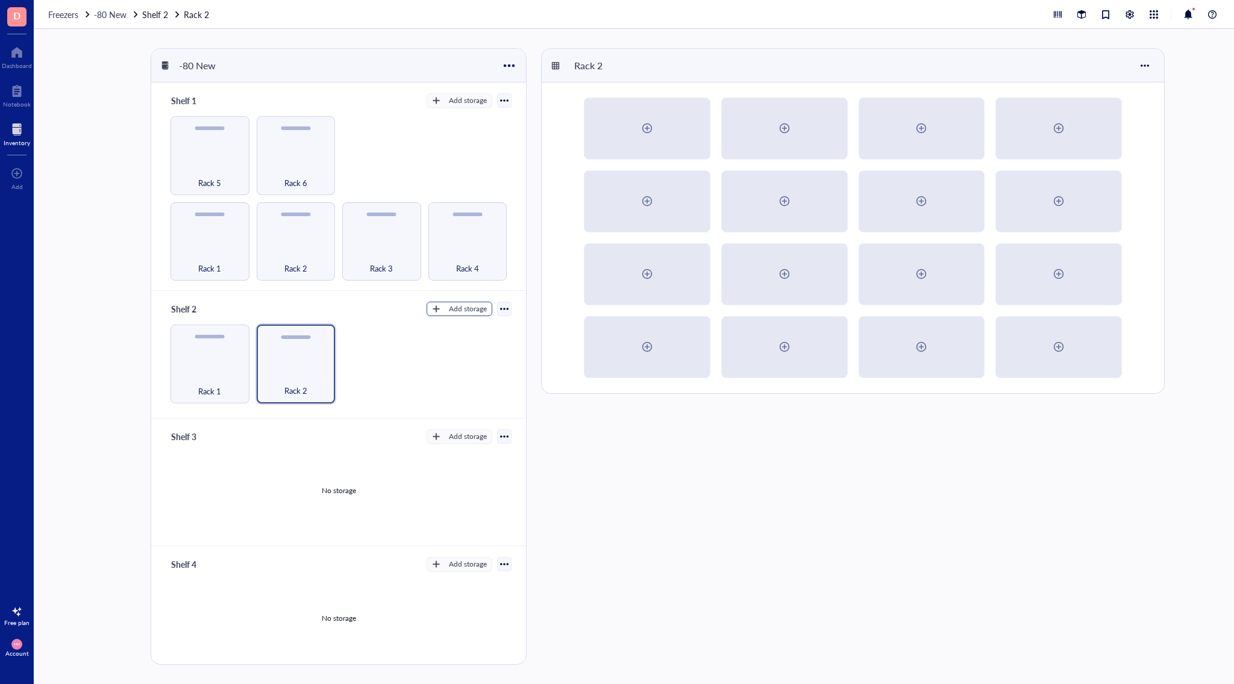
click at [461, 310] on div "Add storage" at bounding box center [468, 309] width 38 height 11
click at [461, 326] on span "Rack" at bounding box center [465, 326] width 69 height 13
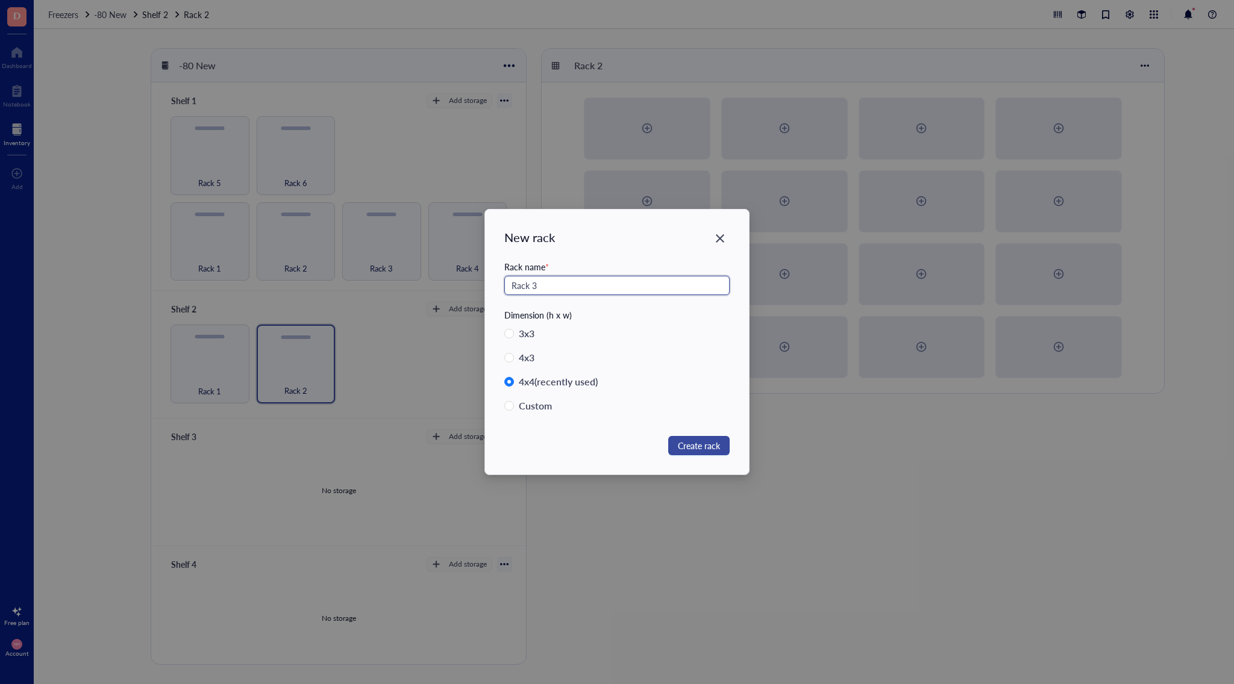
type input "Rack 3"
click at [697, 449] on span "Create rack" at bounding box center [699, 445] width 42 height 13
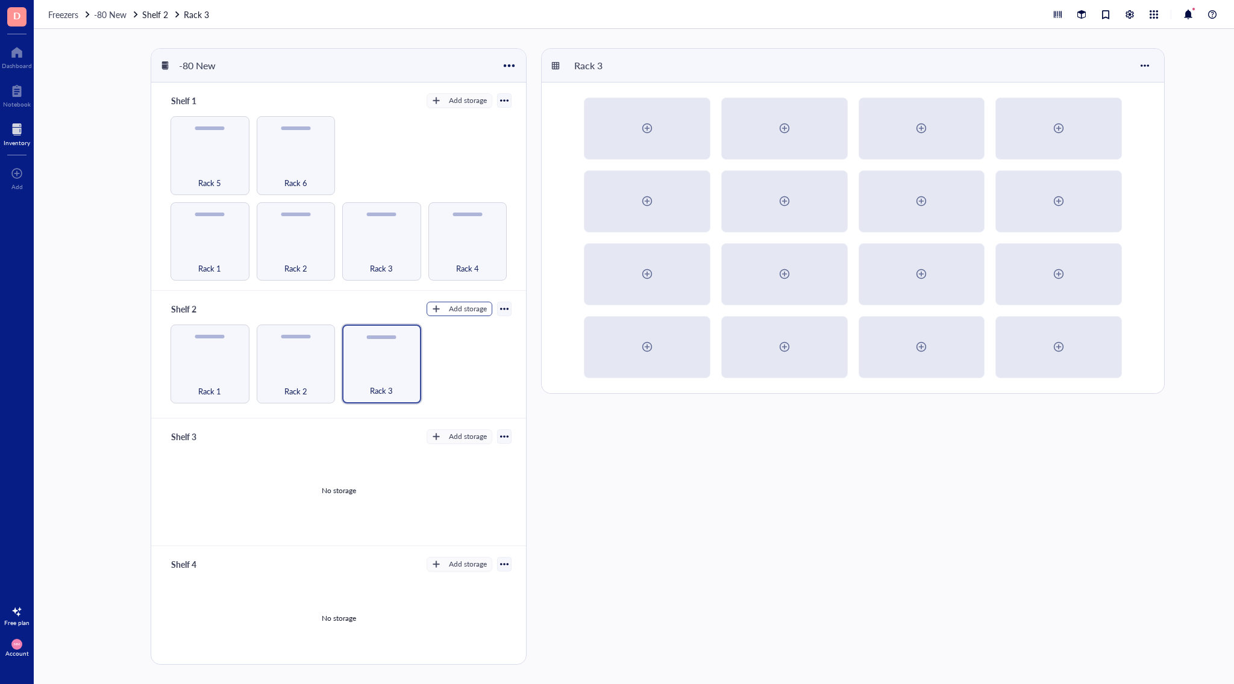
click at [453, 304] on div "Add storage" at bounding box center [468, 309] width 38 height 11
click at [455, 323] on span "Rack" at bounding box center [465, 326] width 69 height 13
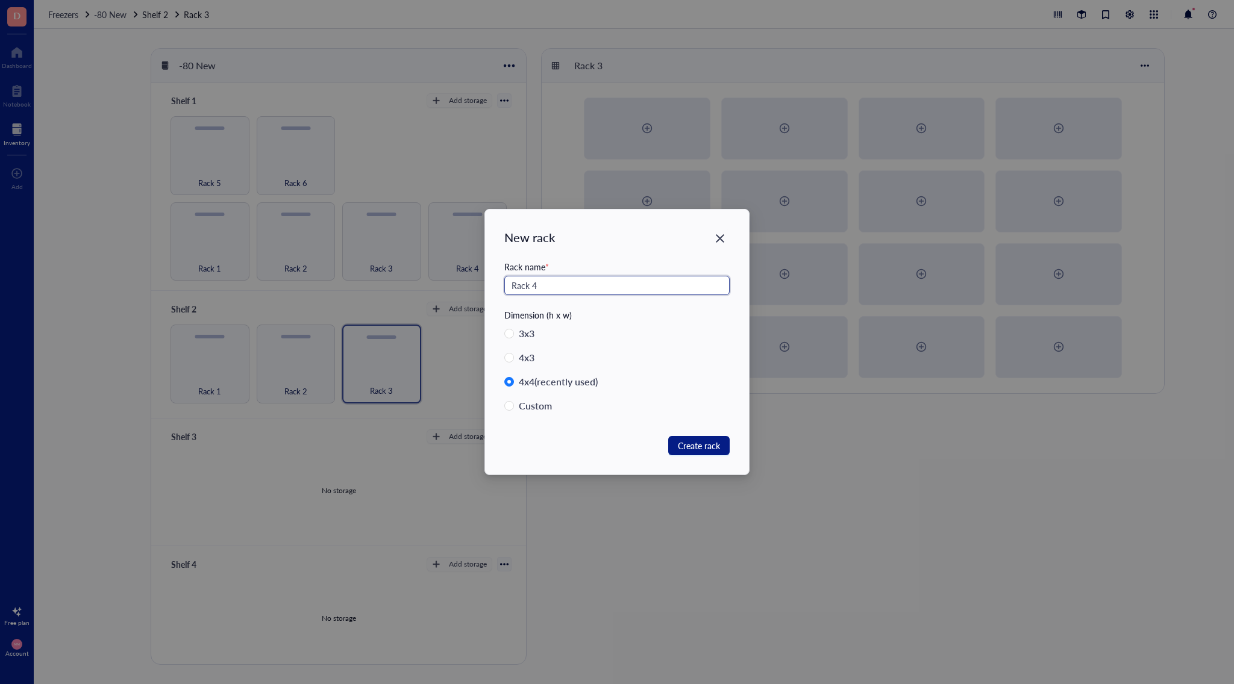
type input "Rack 4"
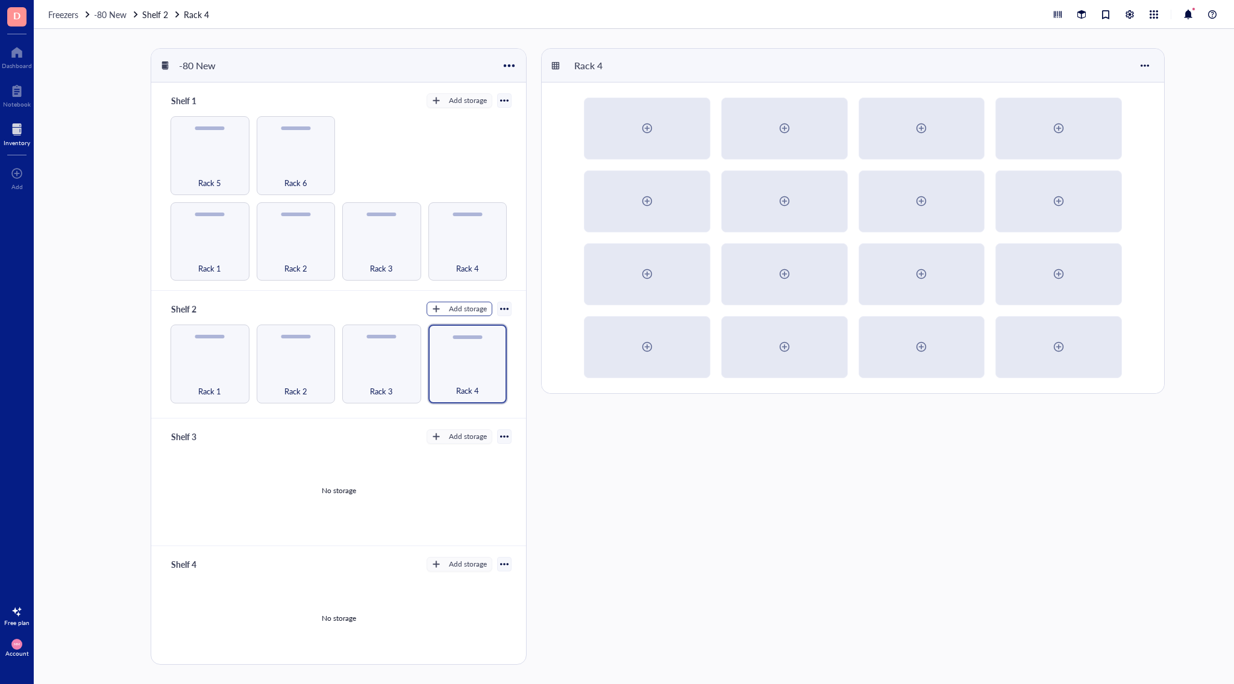
click at [464, 308] on div "Add storage" at bounding box center [468, 309] width 38 height 11
click at [475, 323] on span "Rack" at bounding box center [465, 326] width 69 height 13
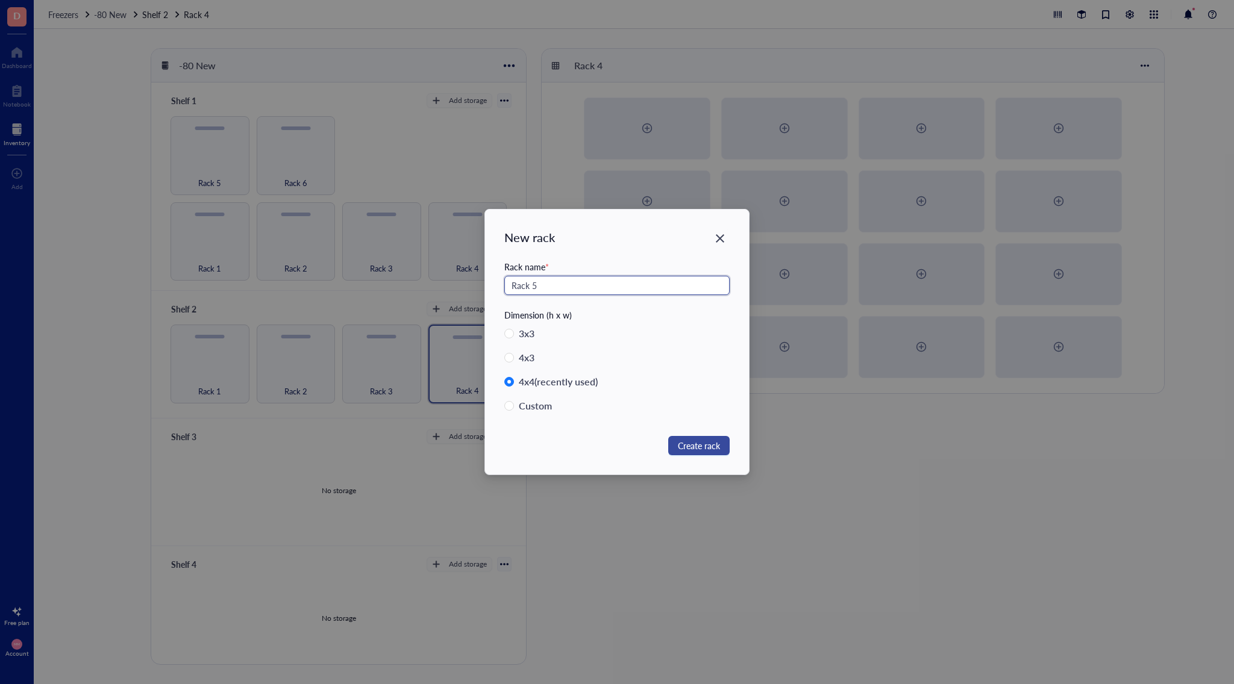
type input "Rack 5"
click at [719, 449] on span "Create rack" at bounding box center [699, 445] width 42 height 13
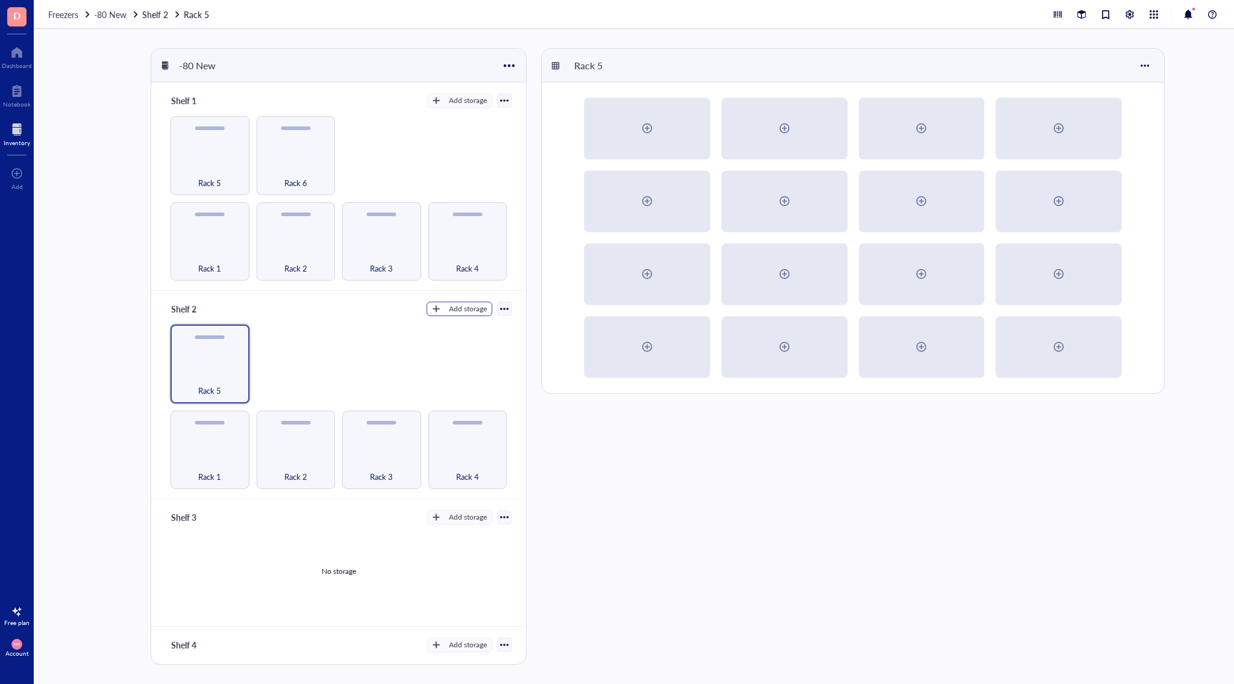
click at [464, 310] on div "Add storage" at bounding box center [468, 309] width 38 height 11
drag, startPoint x: 463, startPoint y: 326, endPoint x: 583, endPoint y: 357, distance: 124.3
click at [464, 326] on span "Rack" at bounding box center [465, 326] width 69 height 13
radio input "false"
radio input "true"
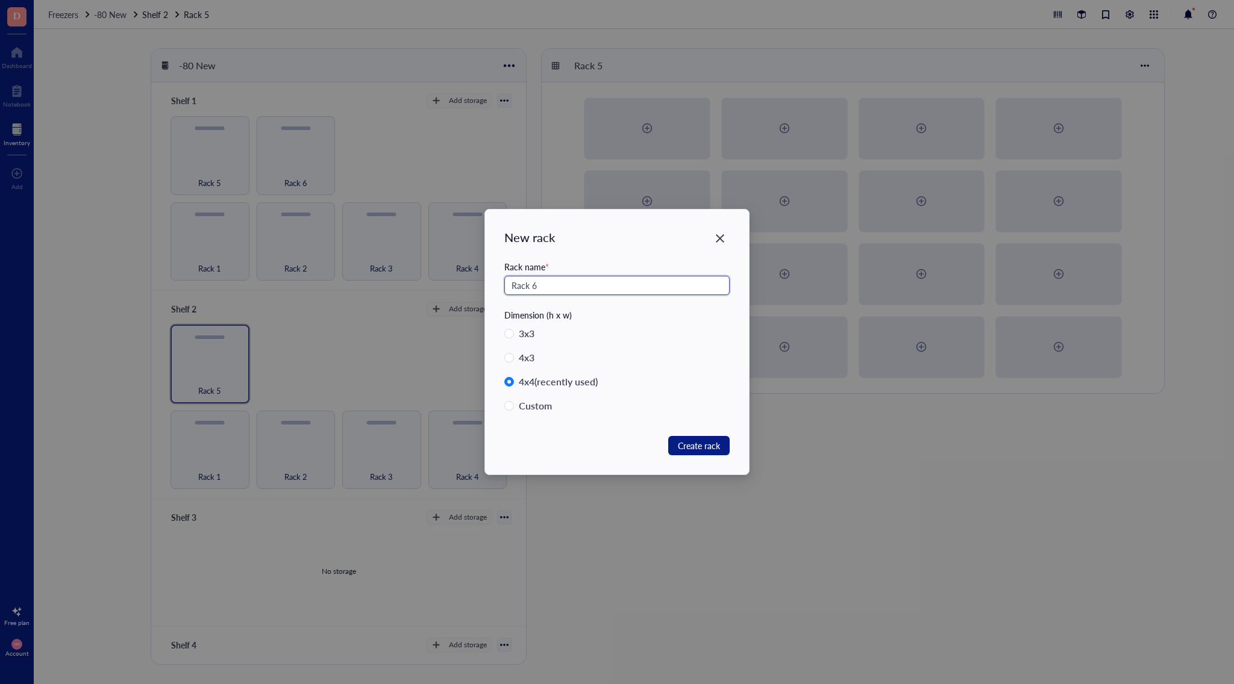
type input "Rack 6"
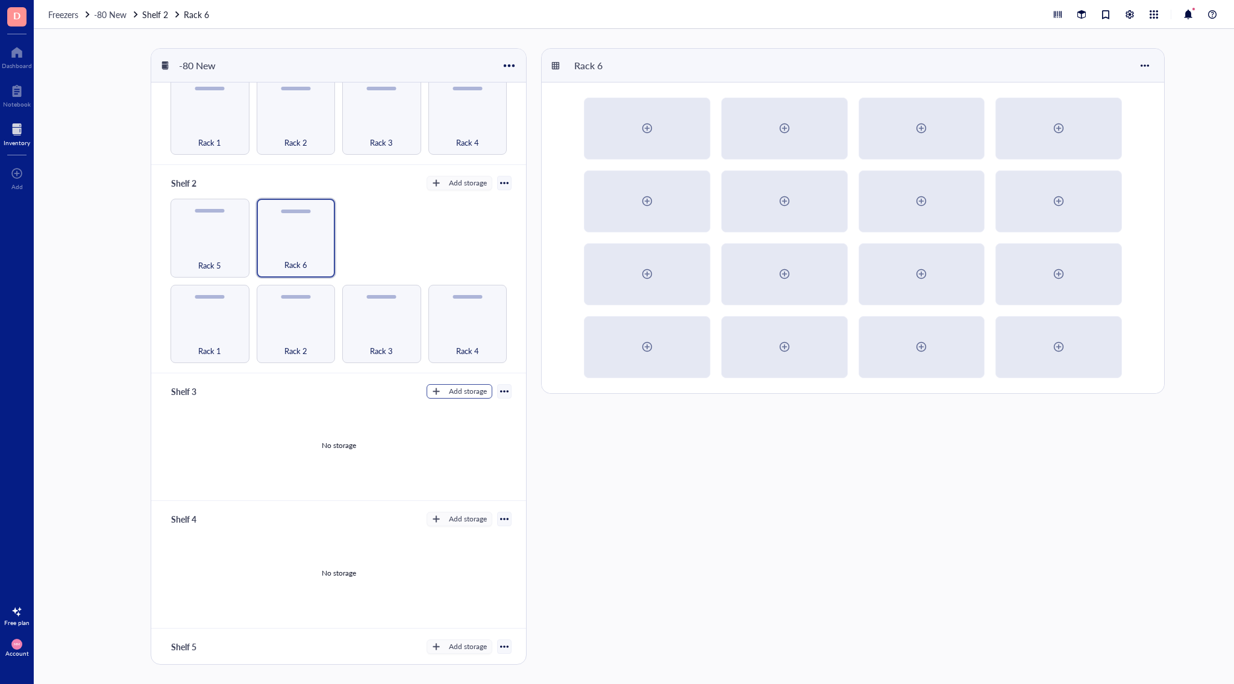
scroll to position [132, 0]
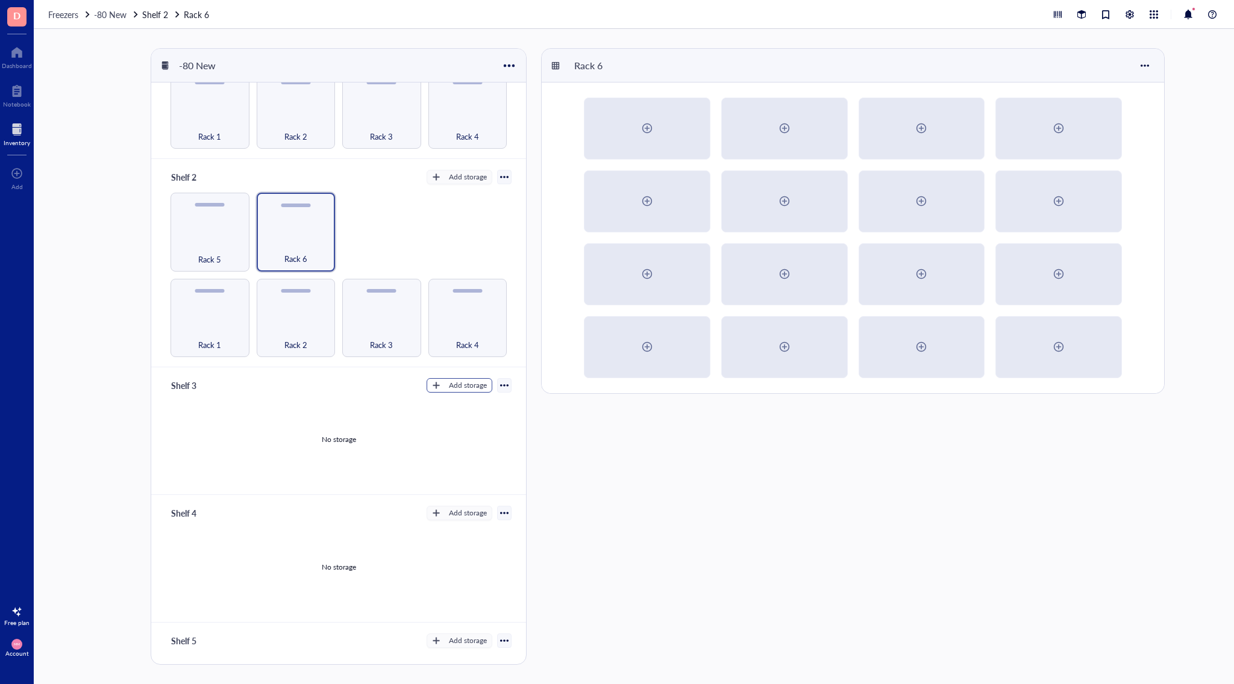
click at [449, 380] on div "Add storage" at bounding box center [468, 385] width 38 height 11
click at [467, 399] on span "Rack" at bounding box center [465, 401] width 69 height 13
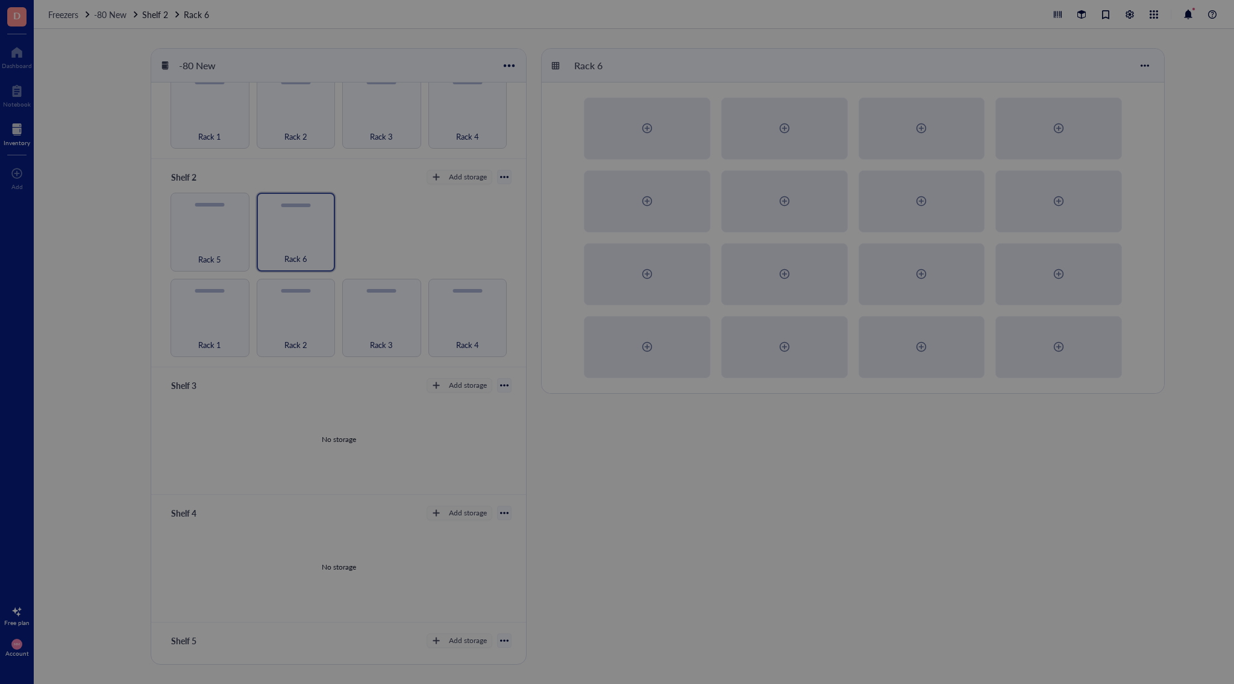
radio input "false"
radio input "true"
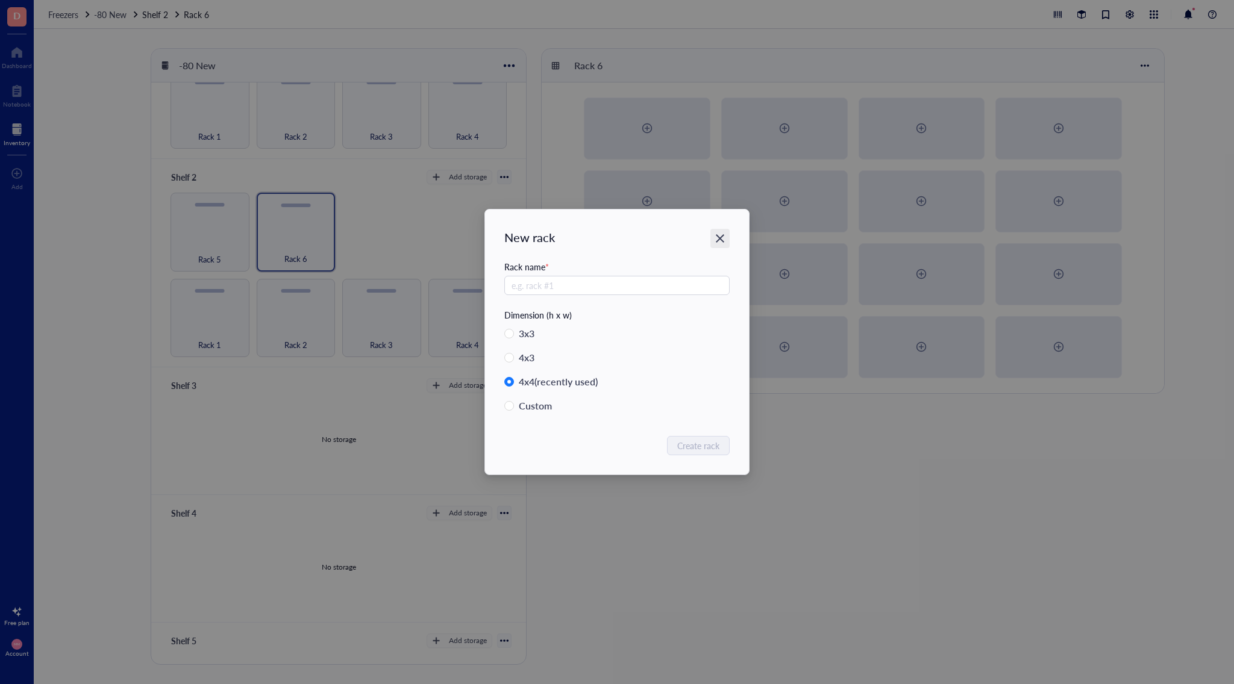
click at [716, 239] on icon "Close" at bounding box center [719, 238] width 11 height 11
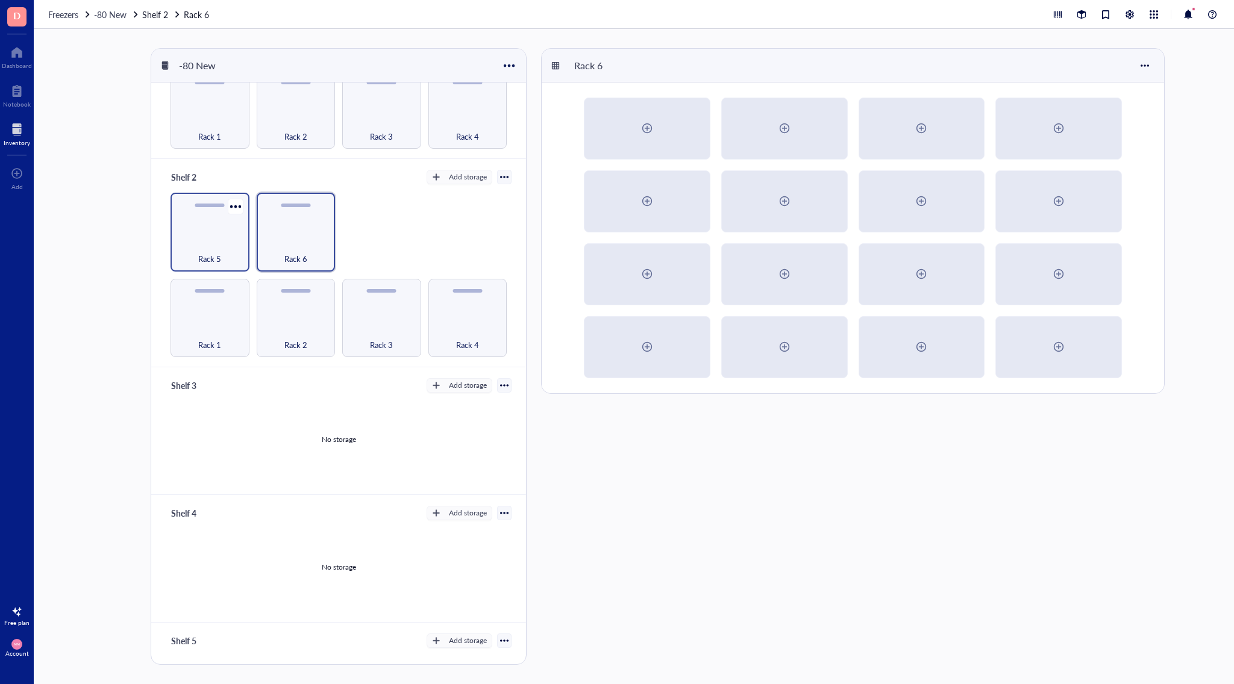
click at [233, 230] on div "Rack 5" at bounding box center [209, 232] width 79 height 79
click at [214, 308] on div "Rack 1" at bounding box center [209, 318] width 79 height 79
click at [227, 246] on div "Rack 5" at bounding box center [209, 252] width 67 height 27
drag, startPoint x: 204, startPoint y: 226, endPoint x: 452, endPoint y: 313, distance: 263.1
click at [452, 313] on div "Rack 1 Rack 2 Rack 3 Rack 4 Rack 5 Rack 6" at bounding box center [339, 275] width 346 height 164
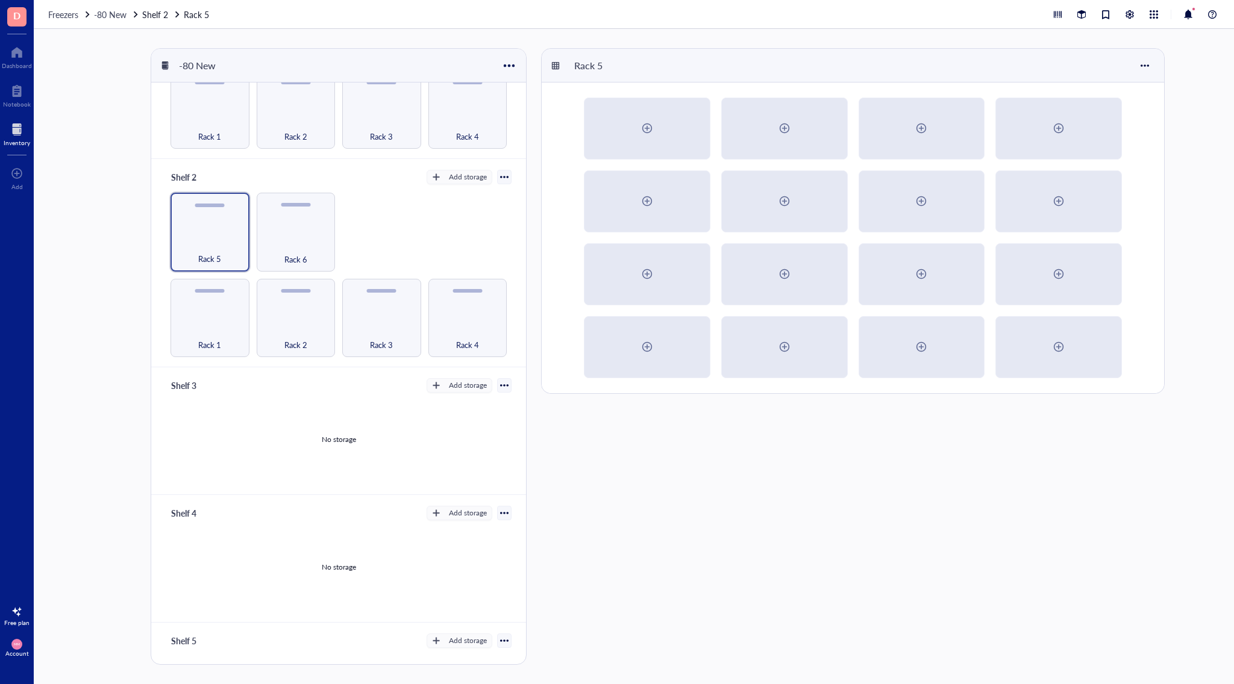
drag, startPoint x: 484, startPoint y: 326, endPoint x: 433, endPoint y: 255, distance: 88.4
click at [433, 255] on div "Rack 1 Rack 2 Rack 3 Rack 4 Rack 5 Rack 6" at bounding box center [339, 275] width 346 height 164
click at [457, 290] on div at bounding box center [467, 292] width 30 height 4
drag, startPoint x: 457, startPoint y: 289, endPoint x: 322, endPoint y: 211, distance: 156.2
click at [322, 211] on div "Rack 1 Rack 2 Rack 3 Rack 4 Rack 5 Rack 6" at bounding box center [339, 275] width 346 height 164
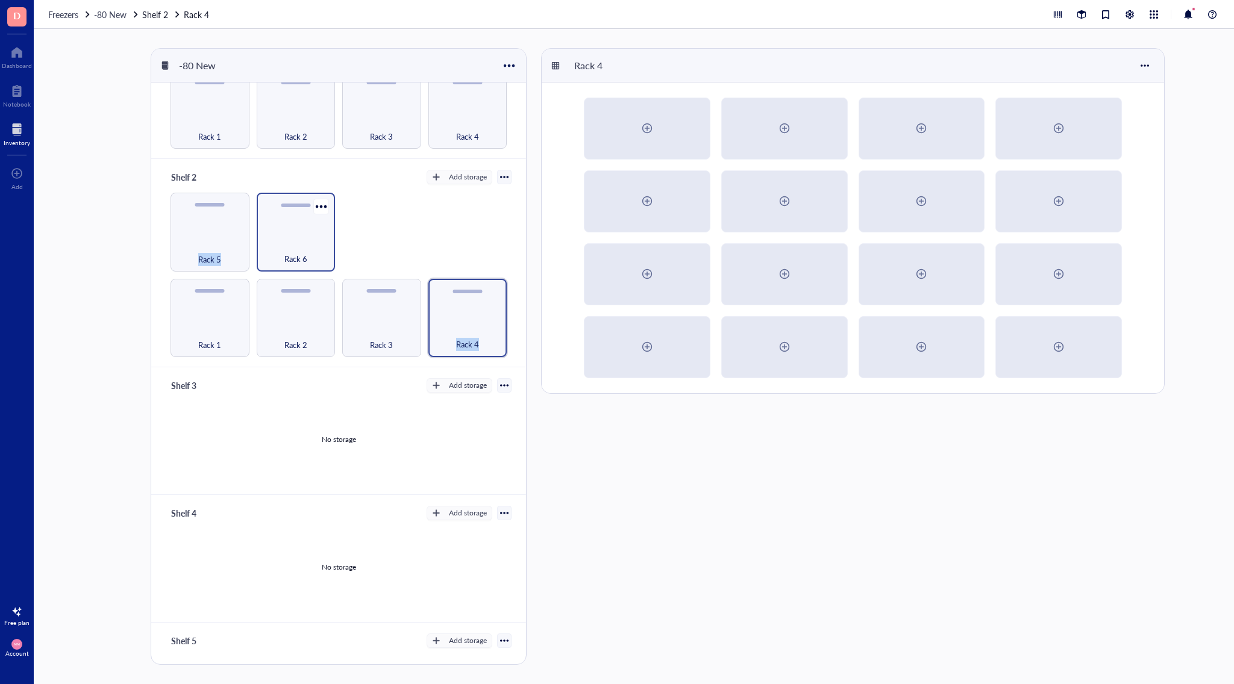
click at [321, 211] on div "Rack 6" at bounding box center [296, 232] width 79 height 79
click at [312, 216] on div "Rack 6" at bounding box center [296, 232] width 79 height 79
click at [273, 425] on div "No storage" at bounding box center [339, 439] width 346 height 91
click at [231, 248] on div "Rack 5" at bounding box center [209, 252] width 67 height 27
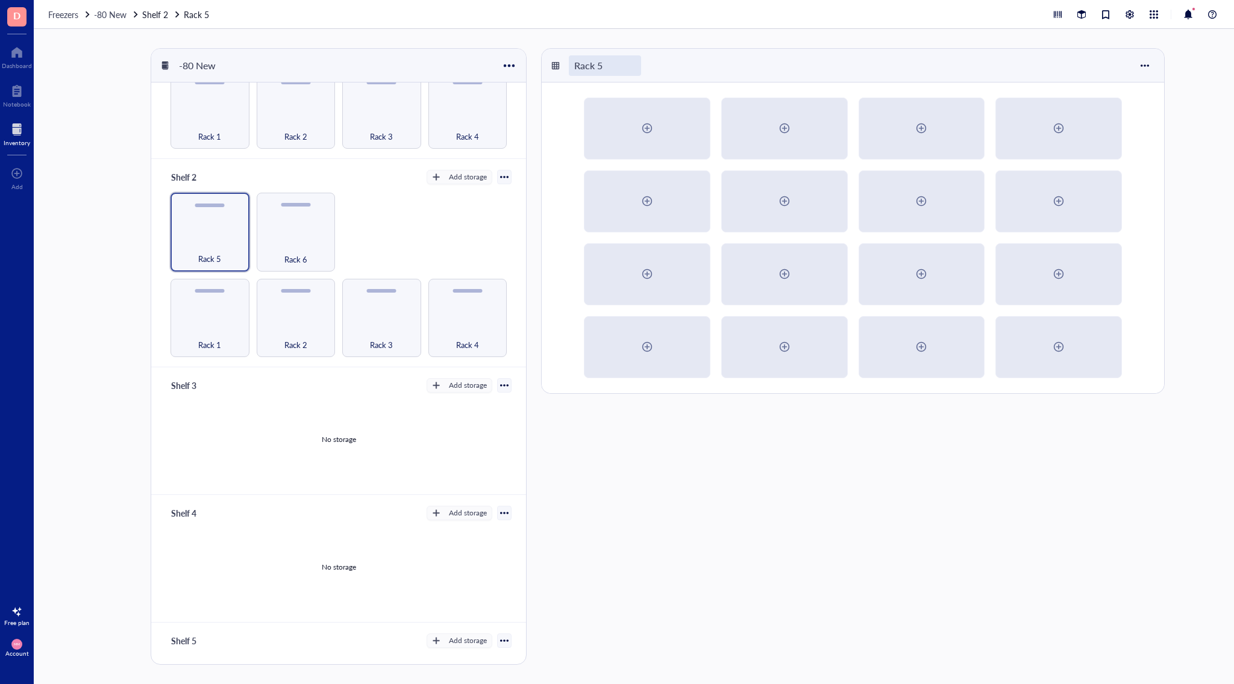
click at [592, 66] on div "Rack 5" at bounding box center [605, 65] width 72 height 20
click at [951, 609] on div "Rack 5" at bounding box center [877, 356] width 673 height 617
click at [457, 385] on div "Add storage" at bounding box center [468, 385] width 38 height 11
click at [446, 406] on span "Rack" at bounding box center [465, 401] width 69 height 13
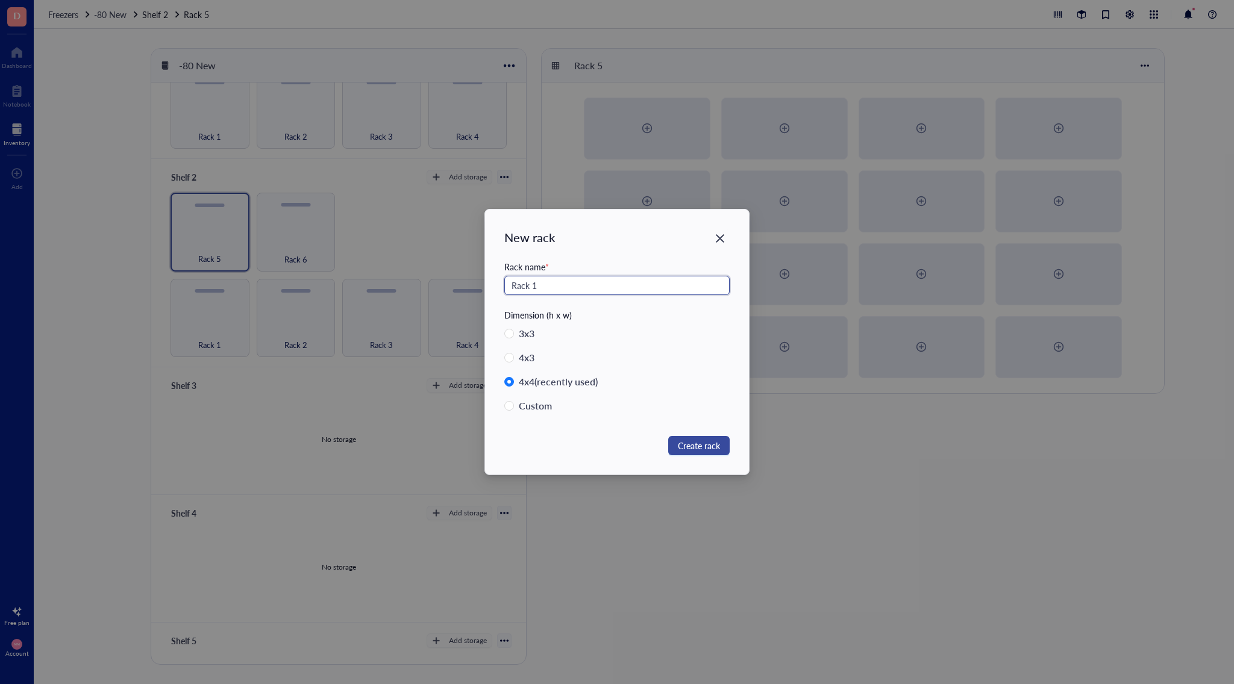
type input "Rack 1"
click at [693, 445] on span "Create rack" at bounding box center [699, 445] width 42 height 13
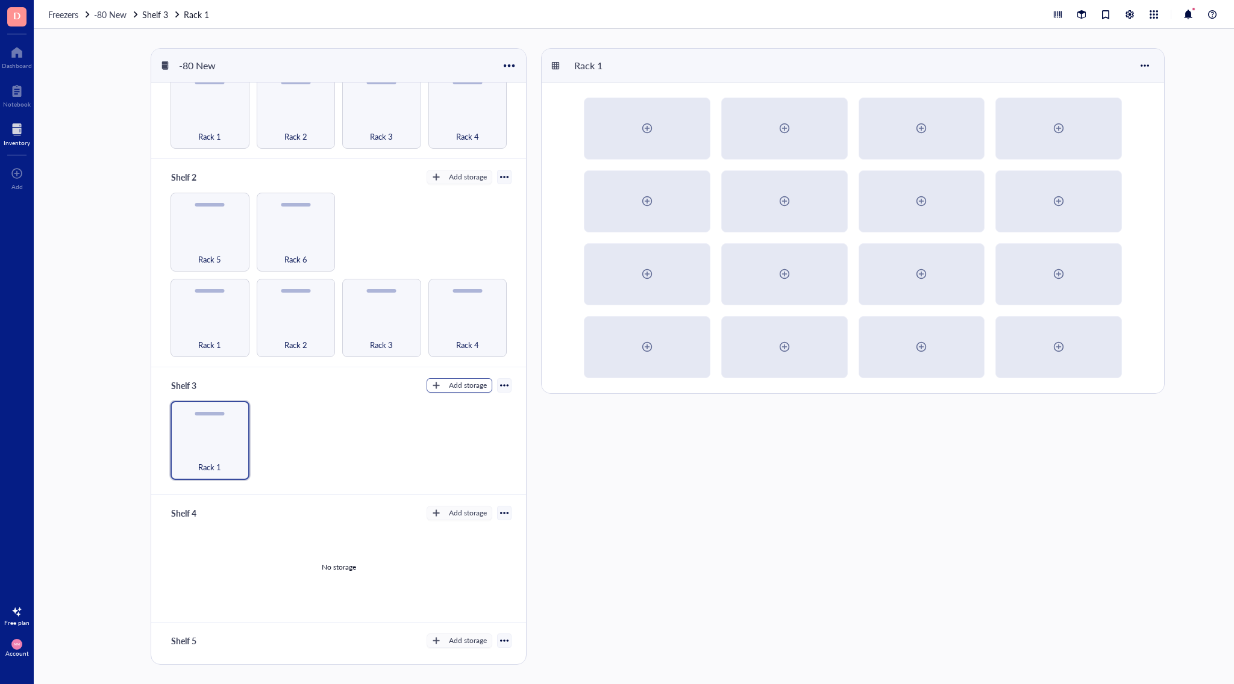
click at [464, 381] on div "Add storage" at bounding box center [468, 385] width 38 height 11
click at [456, 401] on span "Rack" at bounding box center [465, 401] width 69 height 13
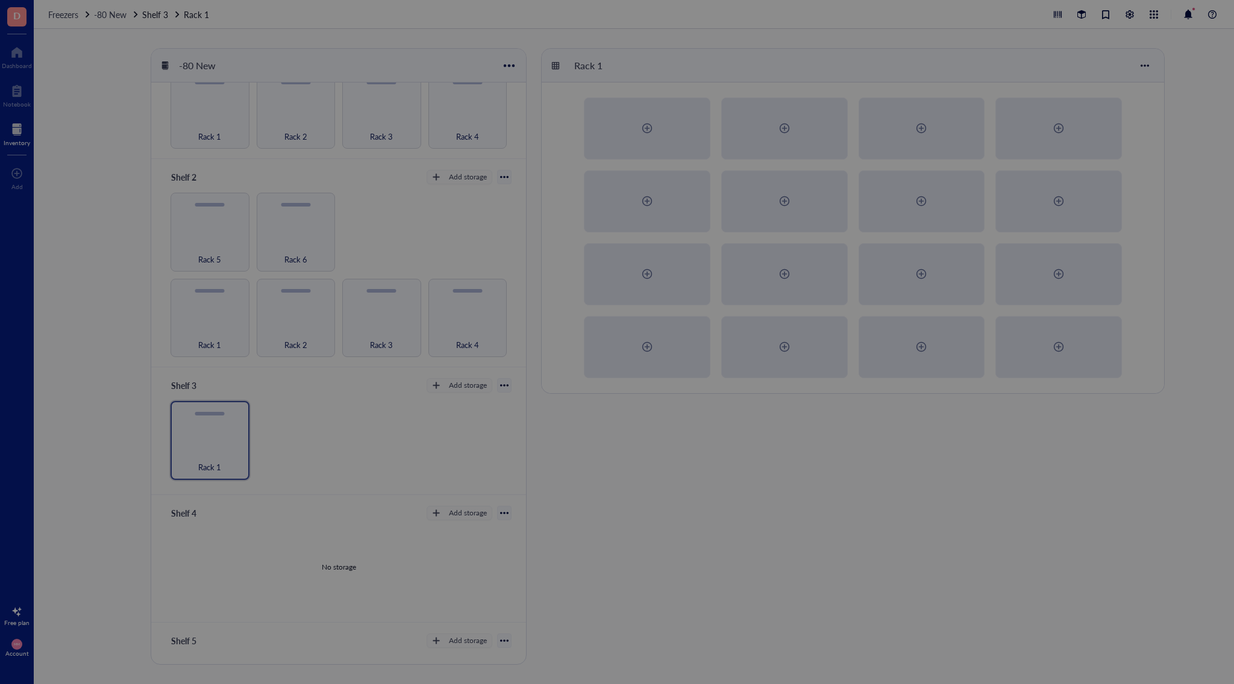
radio input "false"
radio input "true"
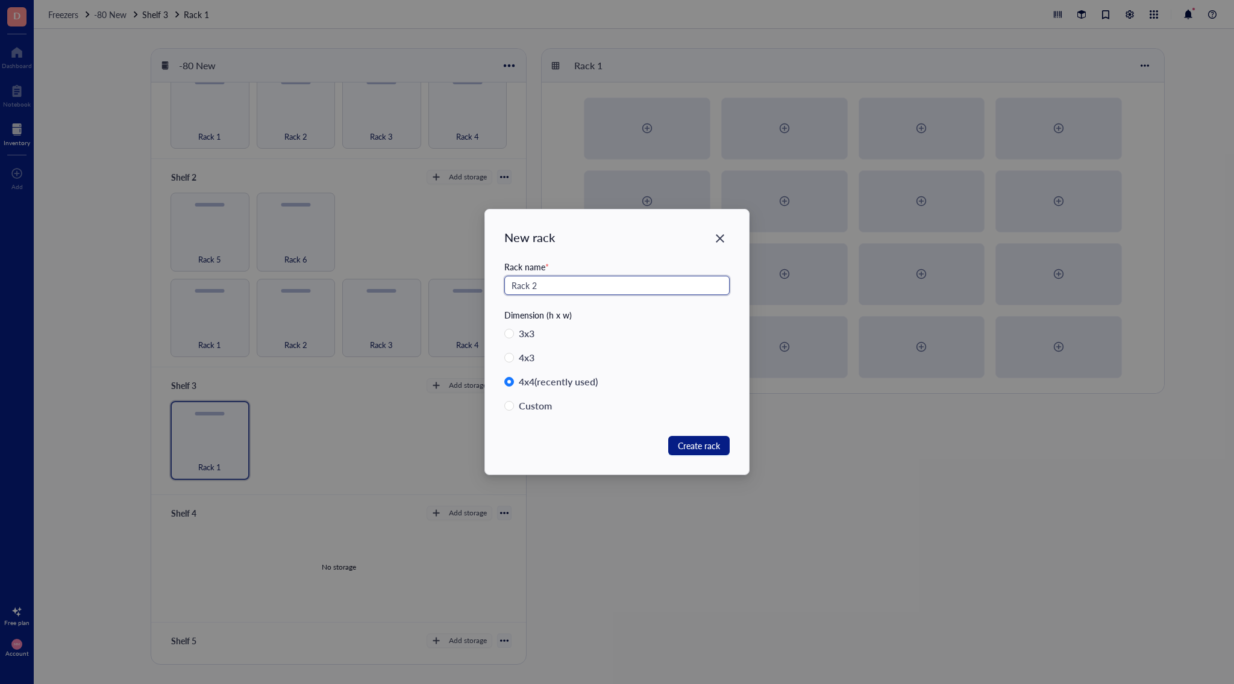
type input "Rack 2"
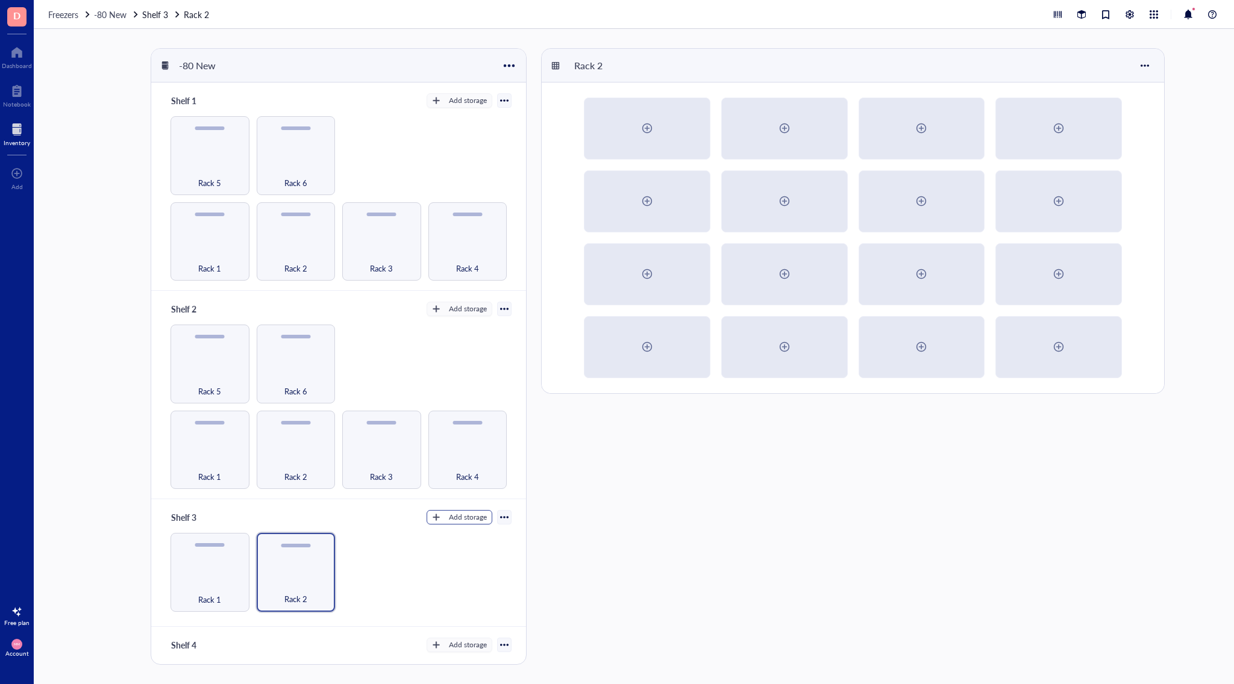
click at [454, 512] on div "Add storage" at bounding box center [468, 517] width 38 height 11
click at [444, 529] on span "Rack" at bounding box center [465, 532] width 69 height 13
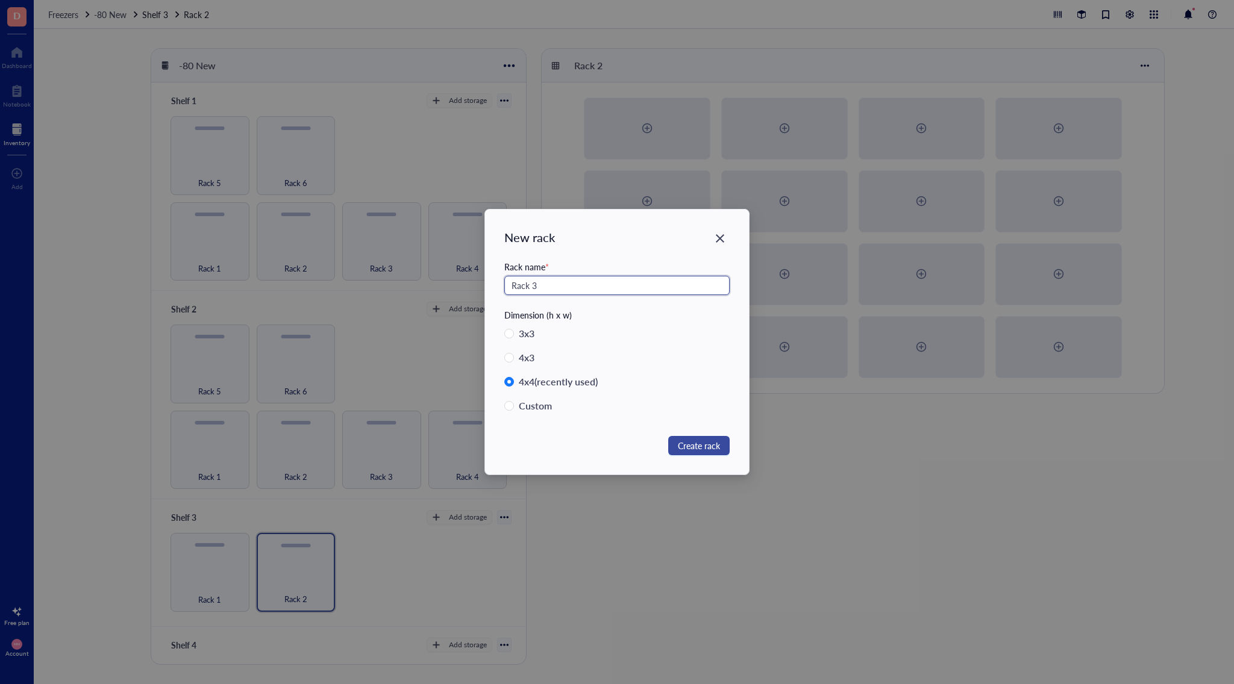
type input "Rack 3"
click at [710, 452] on span "Create rack" at bounding box center [699, 445] width 42 height 13
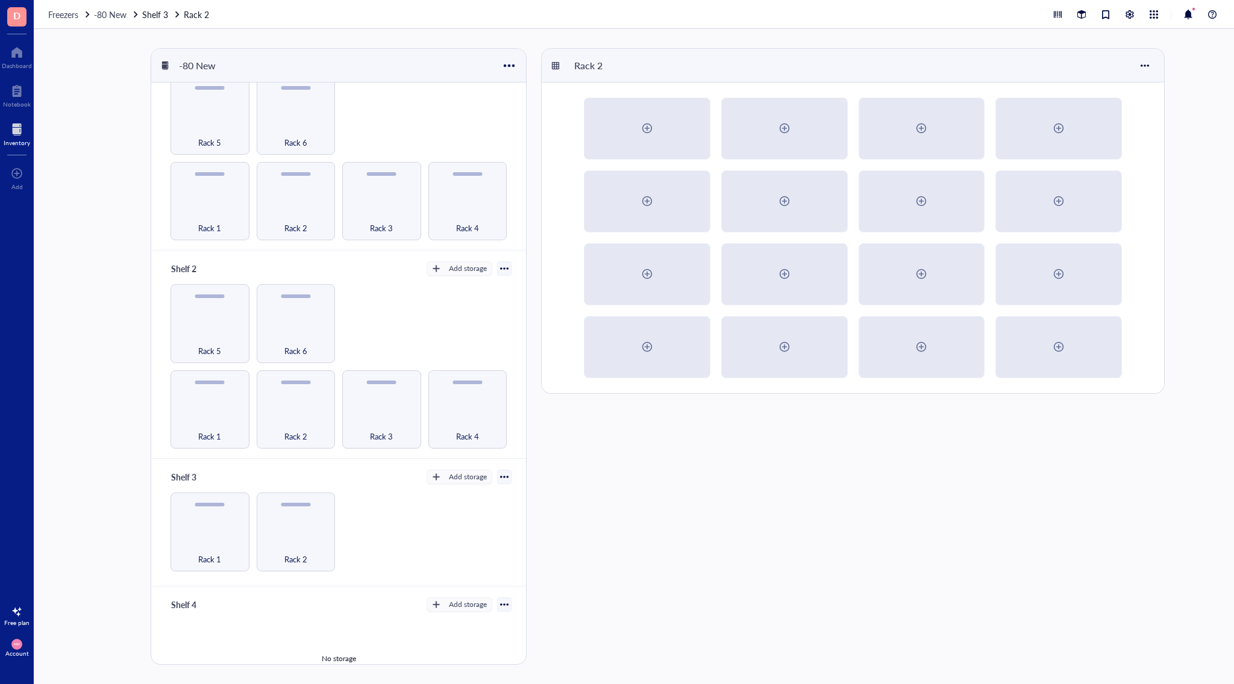
scroll to position [69, 0]
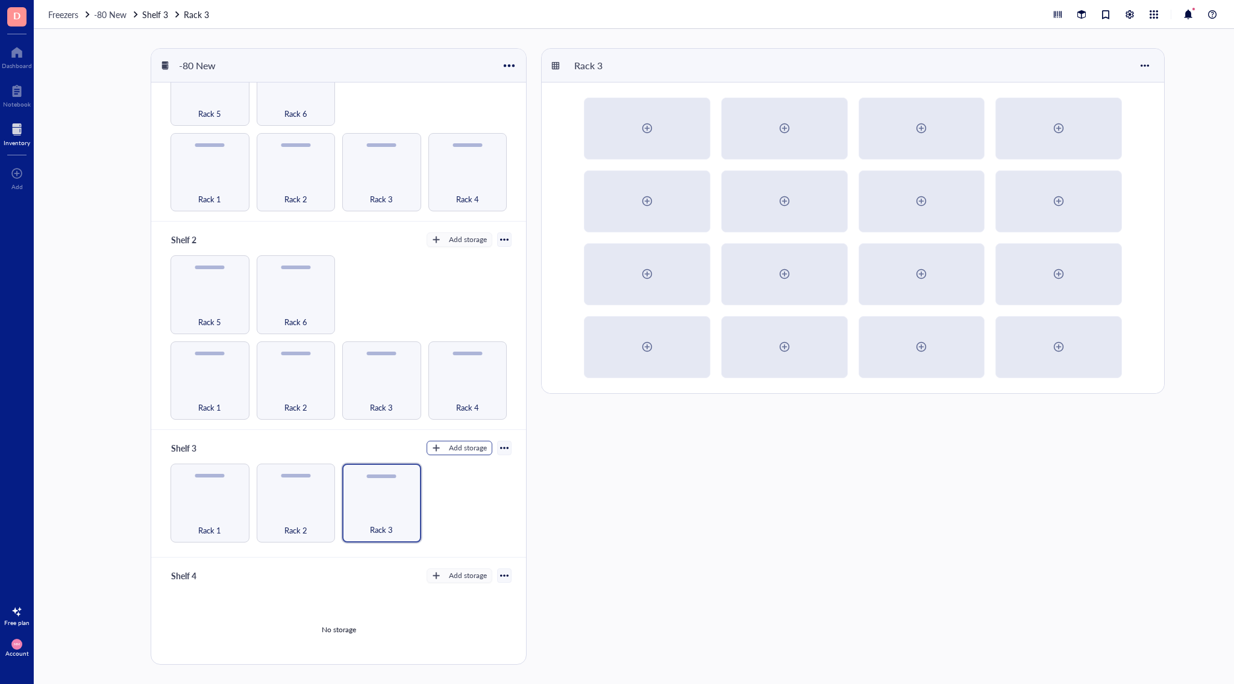
click at [458, 445] on div "Add storage" at bounding box center [468, 448] width 38 height 11
click at [481, 466] on span "Rack" at bounding box center [465, 463] width 69 height 13
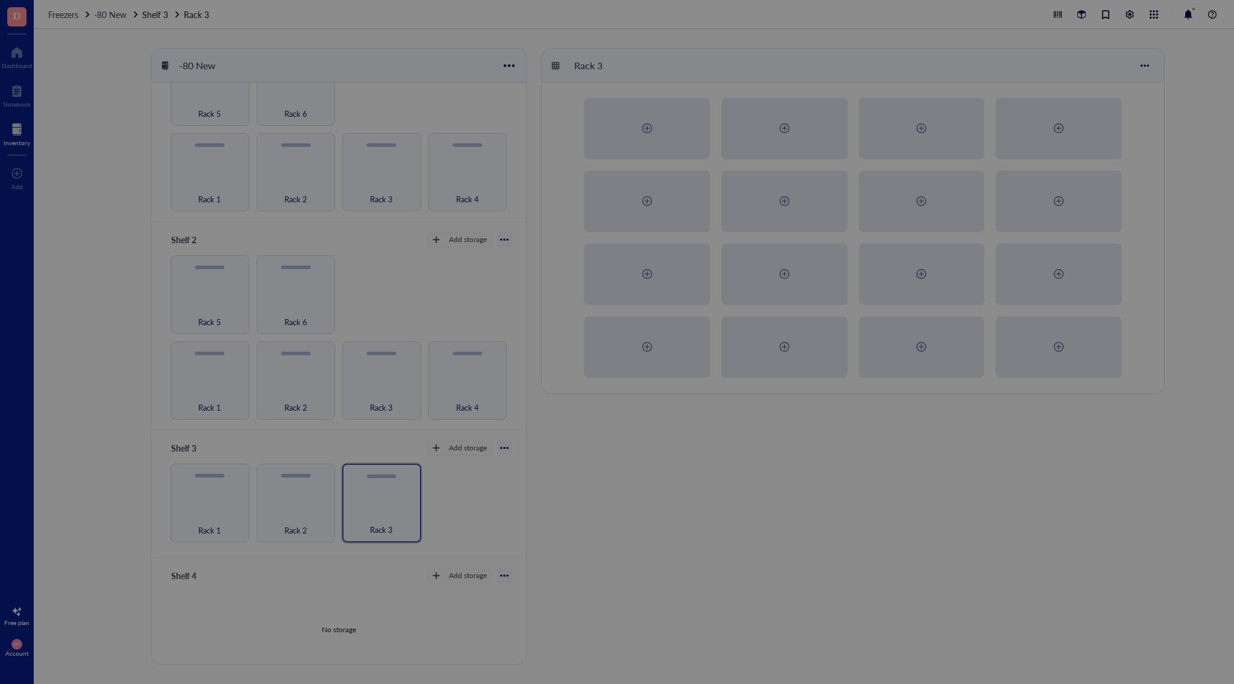
radio input "false"
radio input "true"
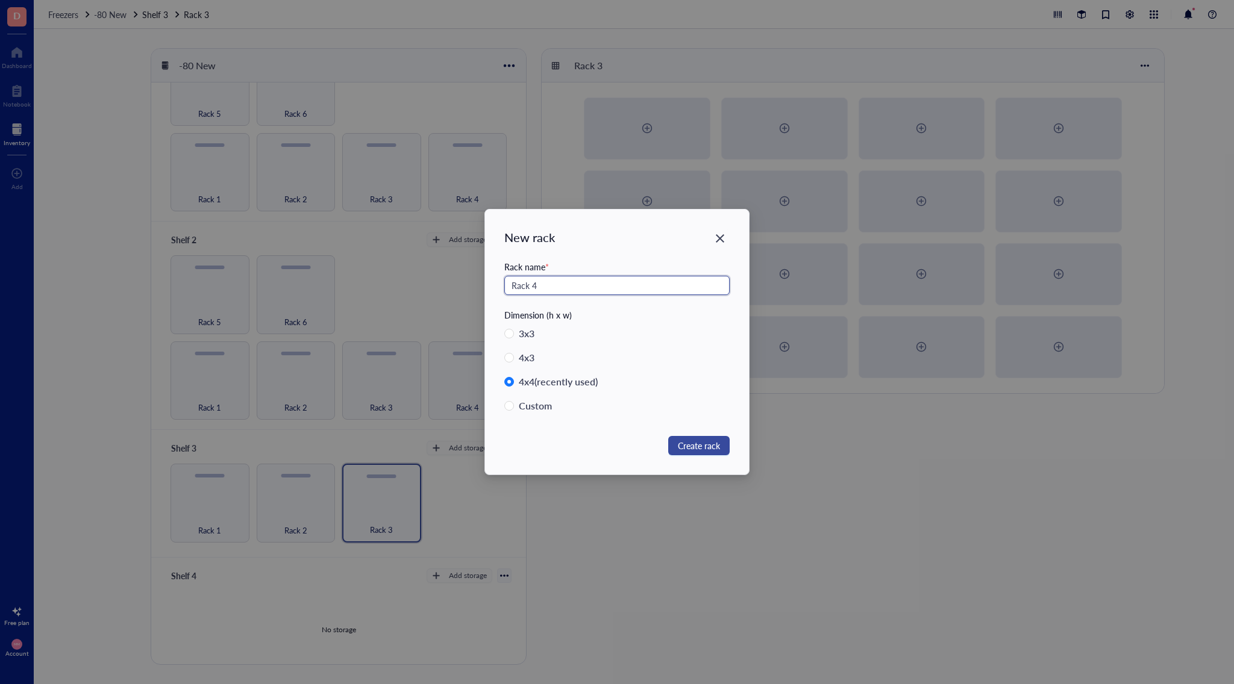
type input "Rack 4"
click at [694, 439] on span "Create rack" at bounding box center [699, 445] width 42 height 13
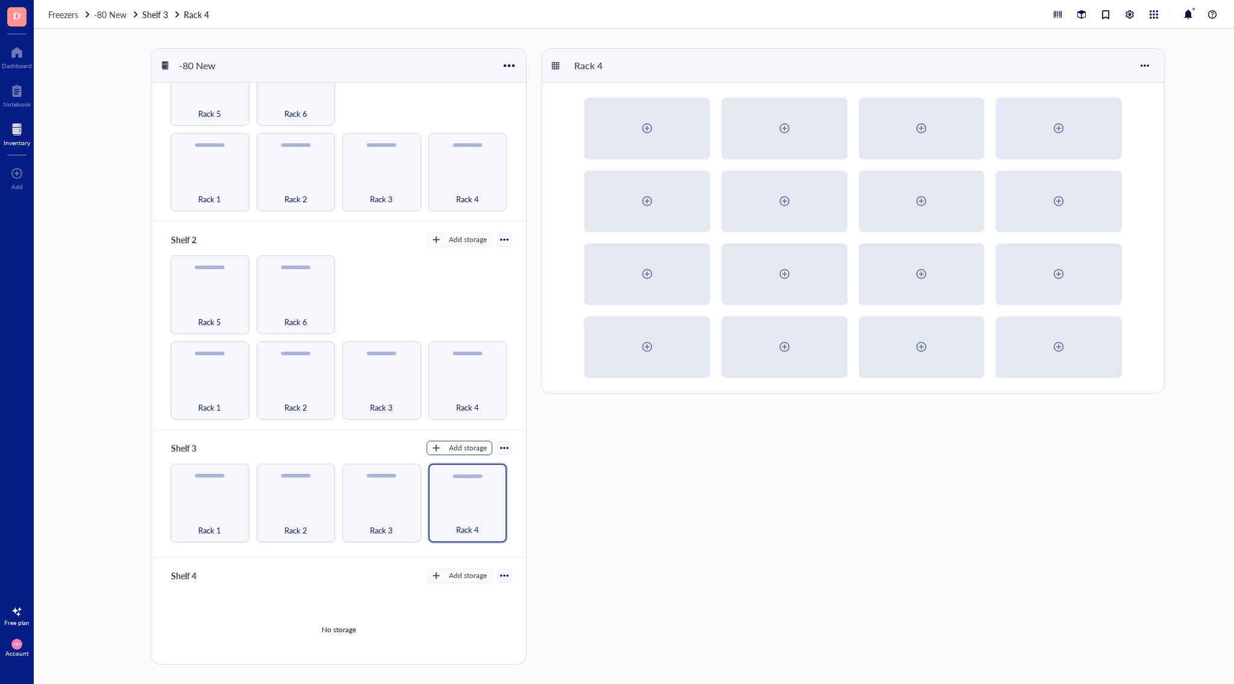
click at [471, 443] on div "Add storage" at bounding box center [468, 448] width 38 height 11
click at [458, 464] on span "Rack" at bounding box center [465, 463] width 69 height 13
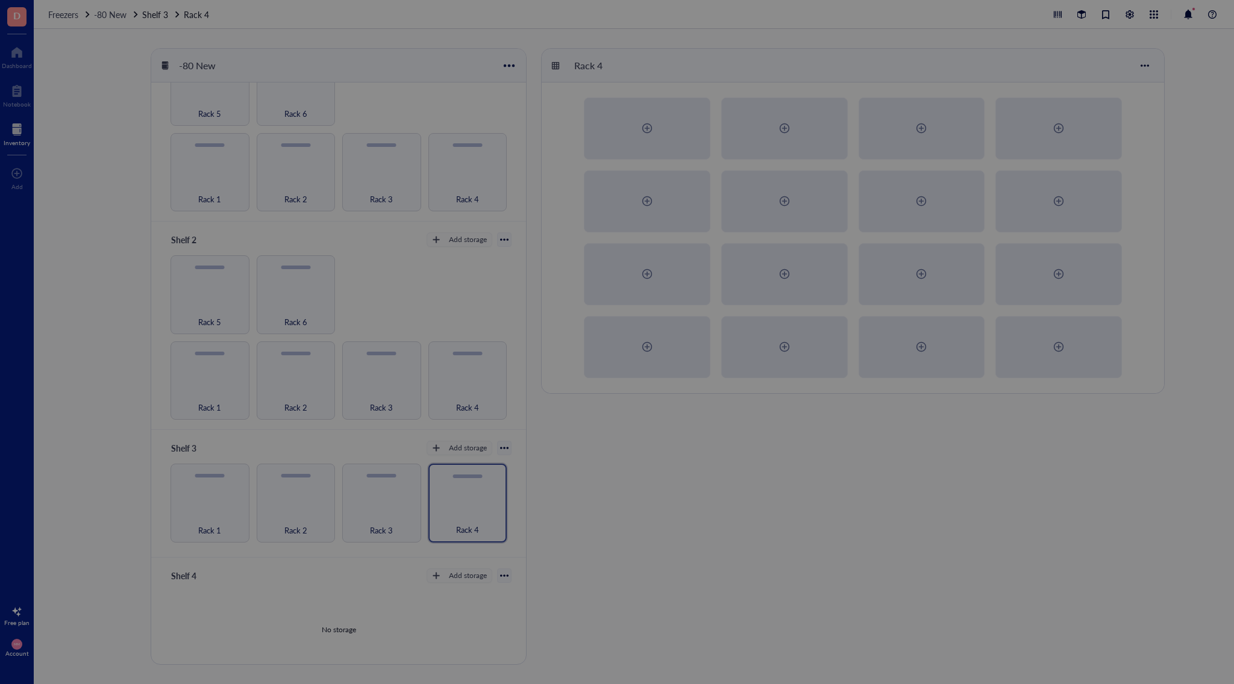
radio input "false"
radio input "true"
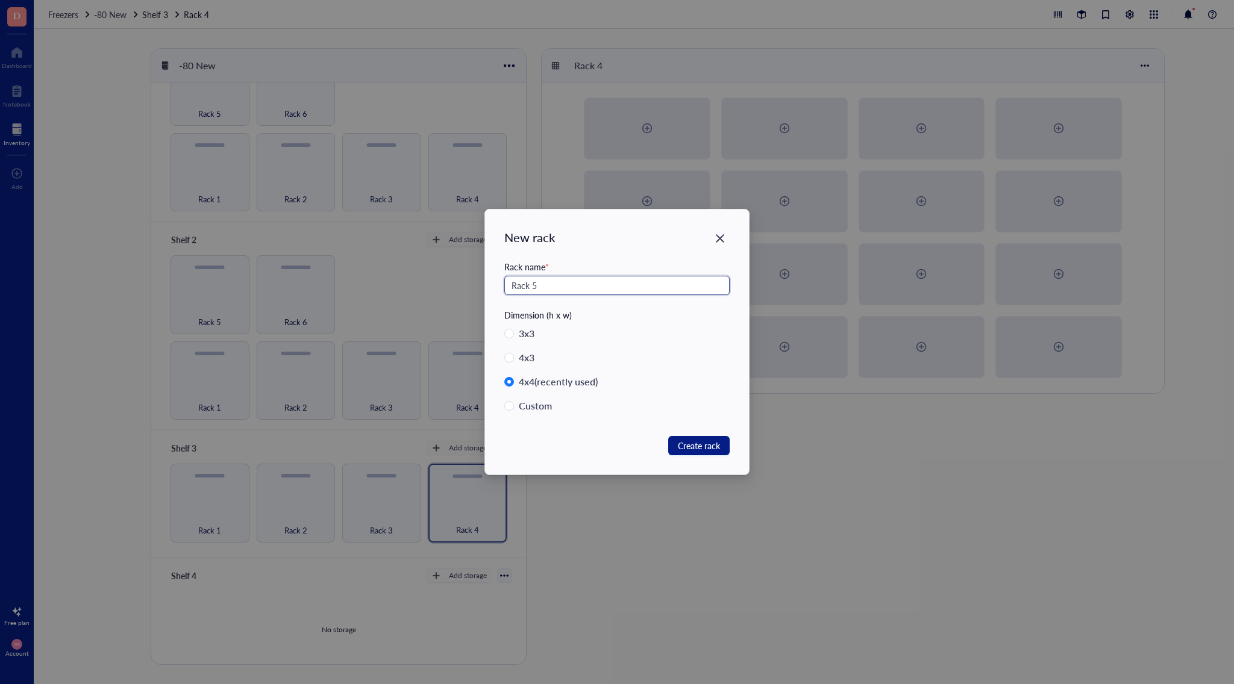
type input "Rack 5"
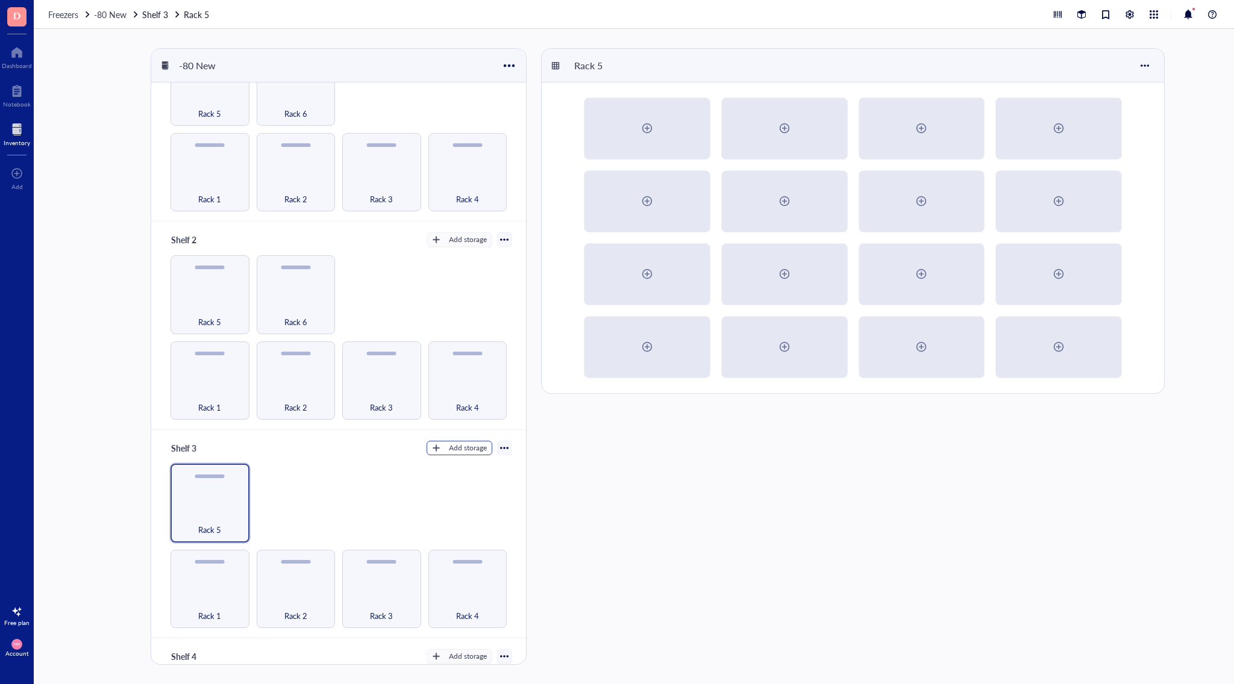
click at [449, 447] on div "Add storage" at bounding box center [468, 448] width 38 height 11
click at [467, 464] on span "Rack" at bounding box center [465, 463] width 69 height 13
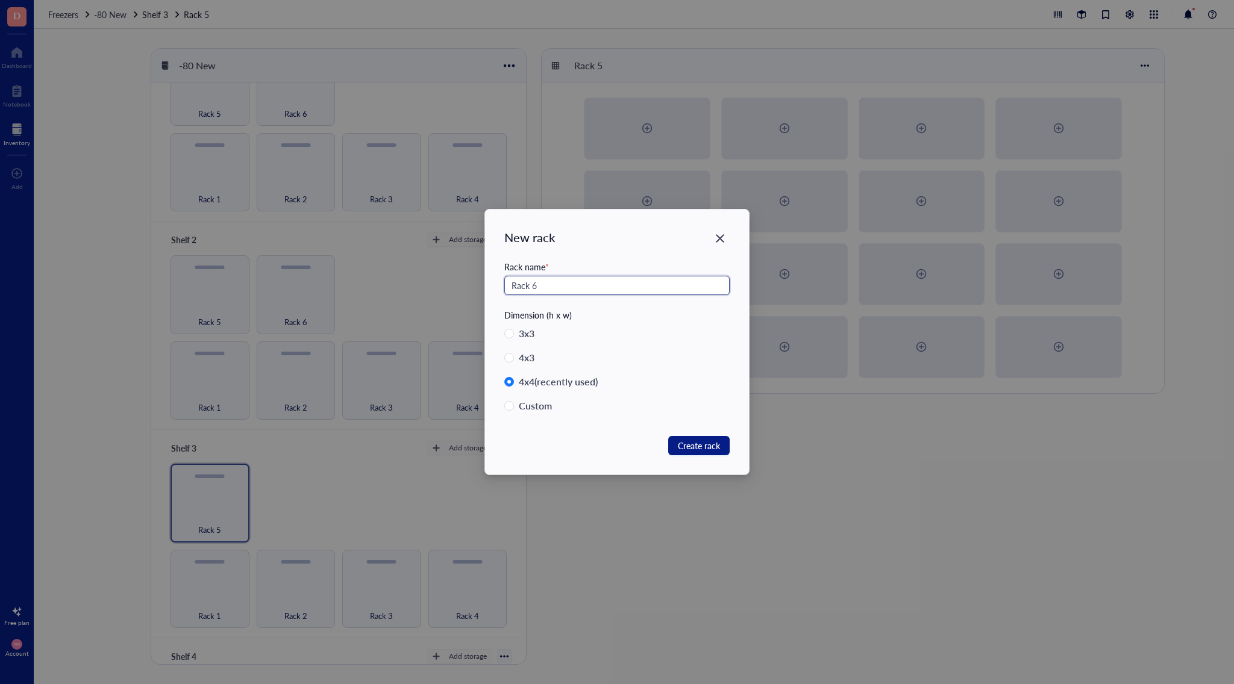
type input "Rack 6"
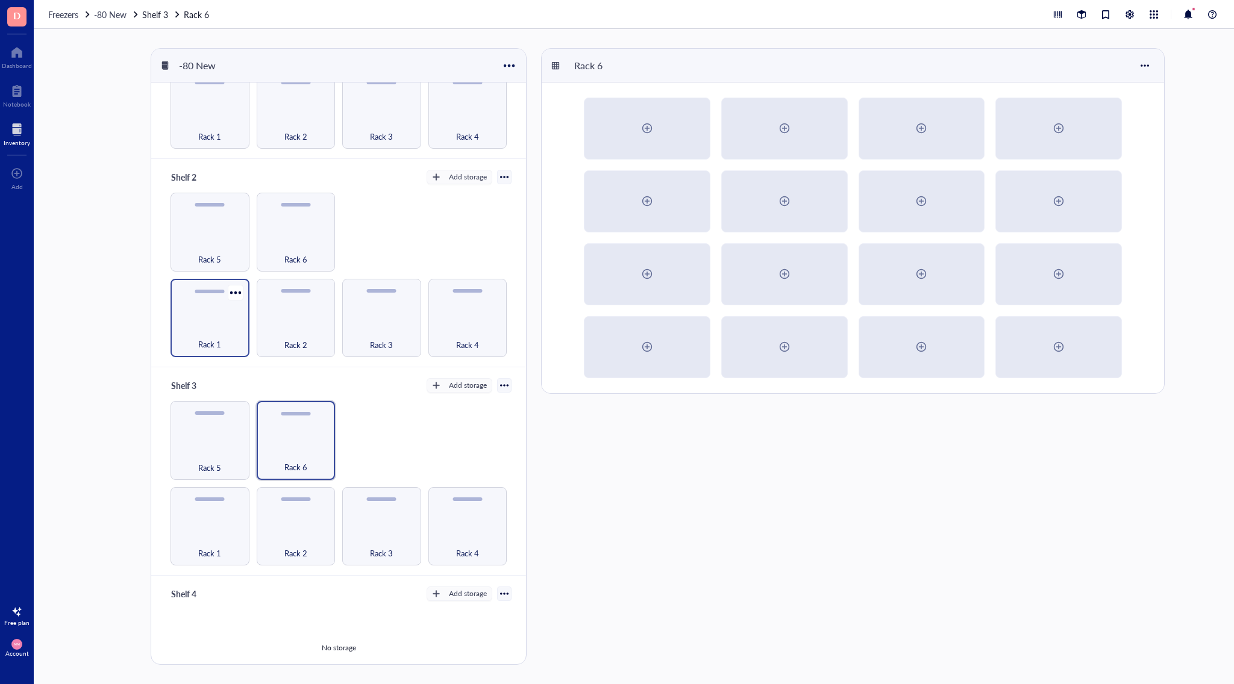
scroll to position [105, 0]
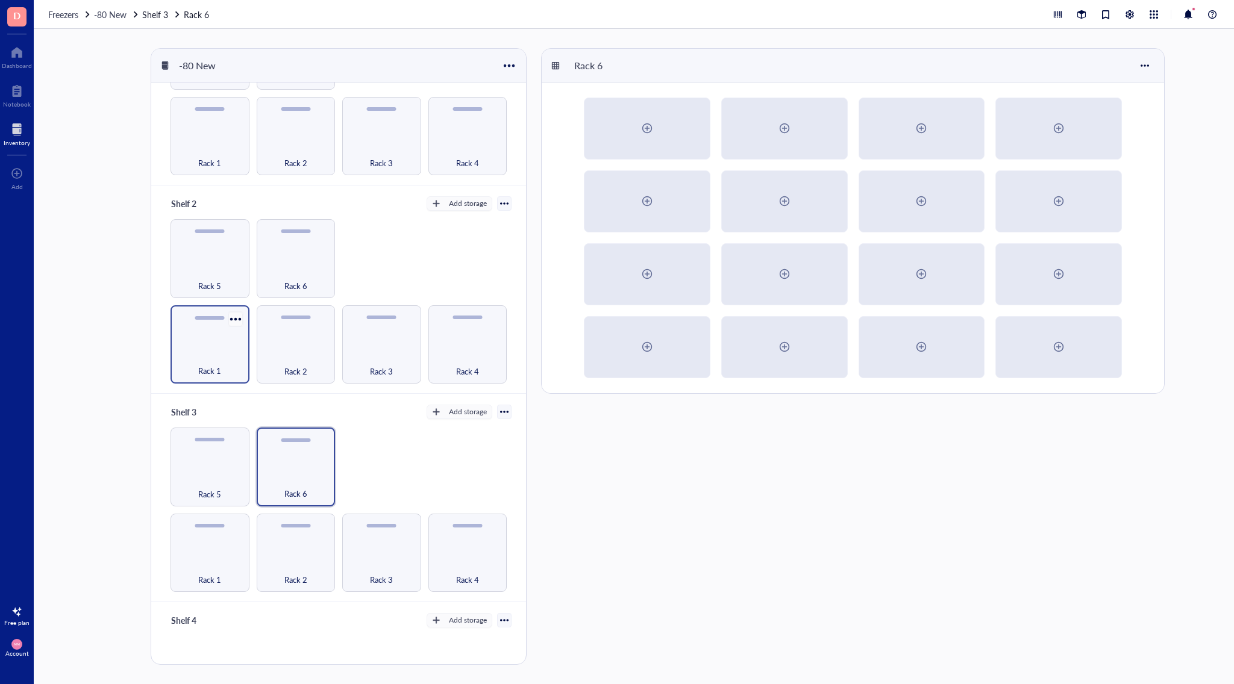
click at [226, 323] on div at bounding box center [234, 318] width 17 height 17
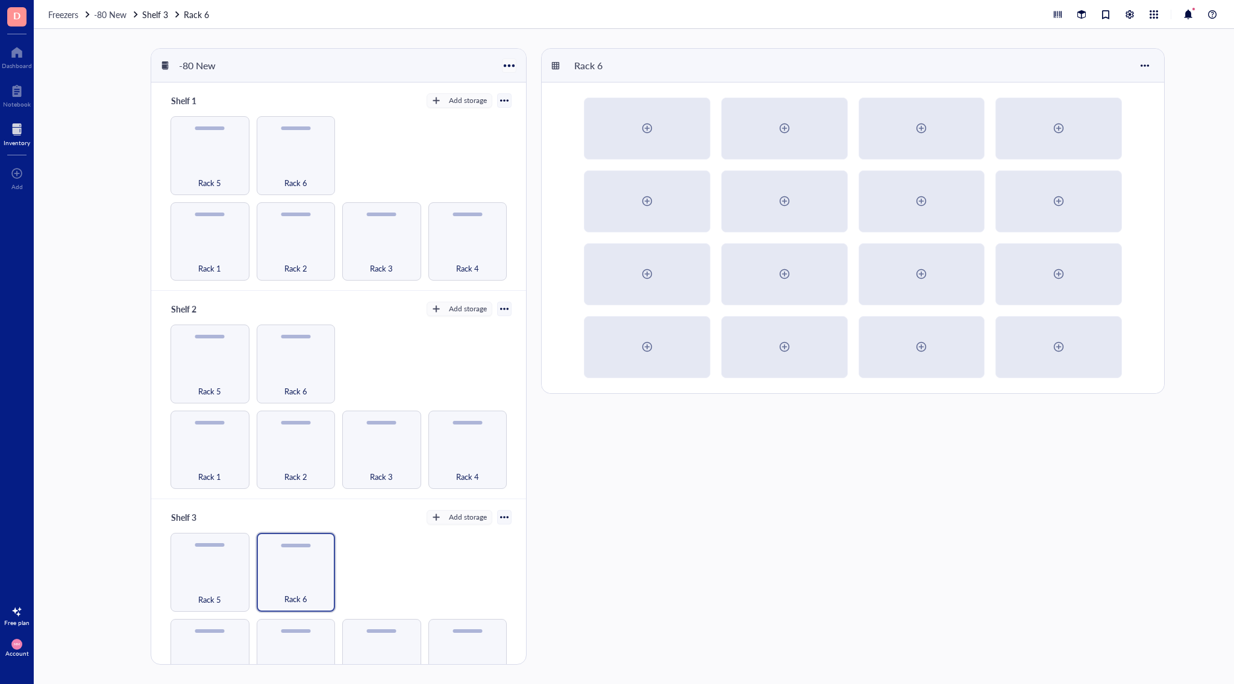
scroll to position [0, 0]
click at [521, 60] on div "-80 New" at bounding box center [338, 66] width 375 height 34
click at [510, 63] on div at bounding box center [508, 65] width 17 height 17
click at [511, 105] on div "Settings" at bounding box center [526, 105] width 30 height 11
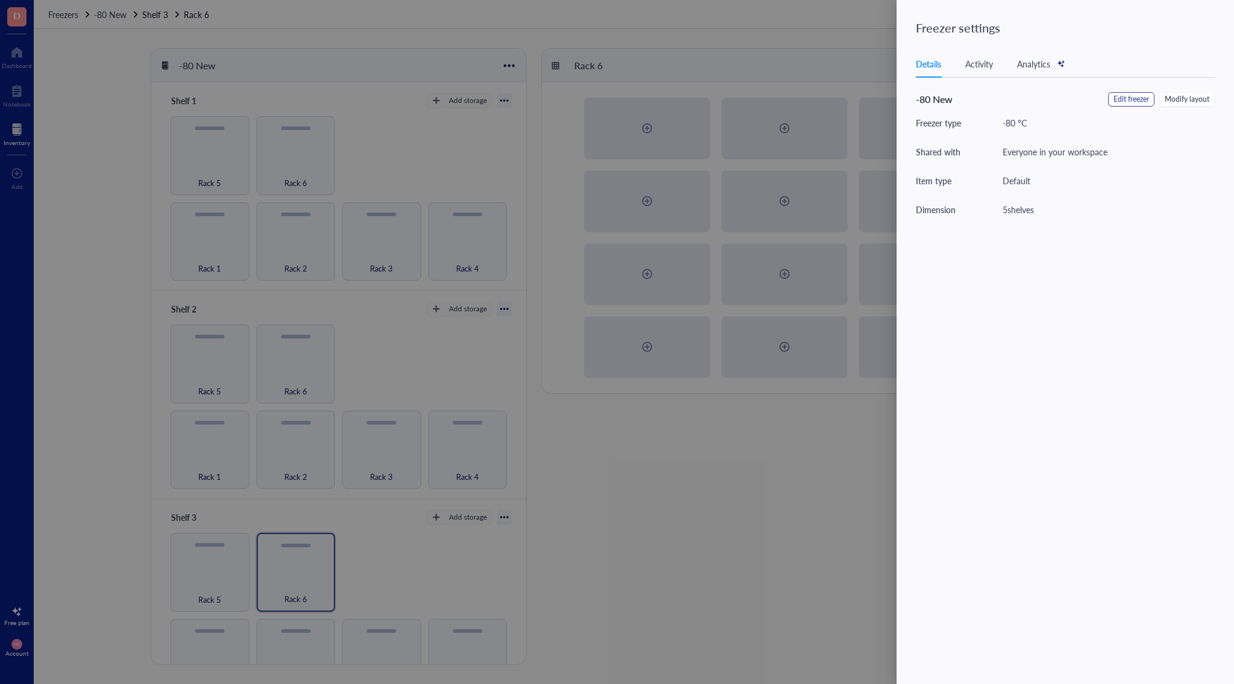
click at [1111, 97] on button "Edit freezer" at bounding box center [1131, 99] width 46 height 14
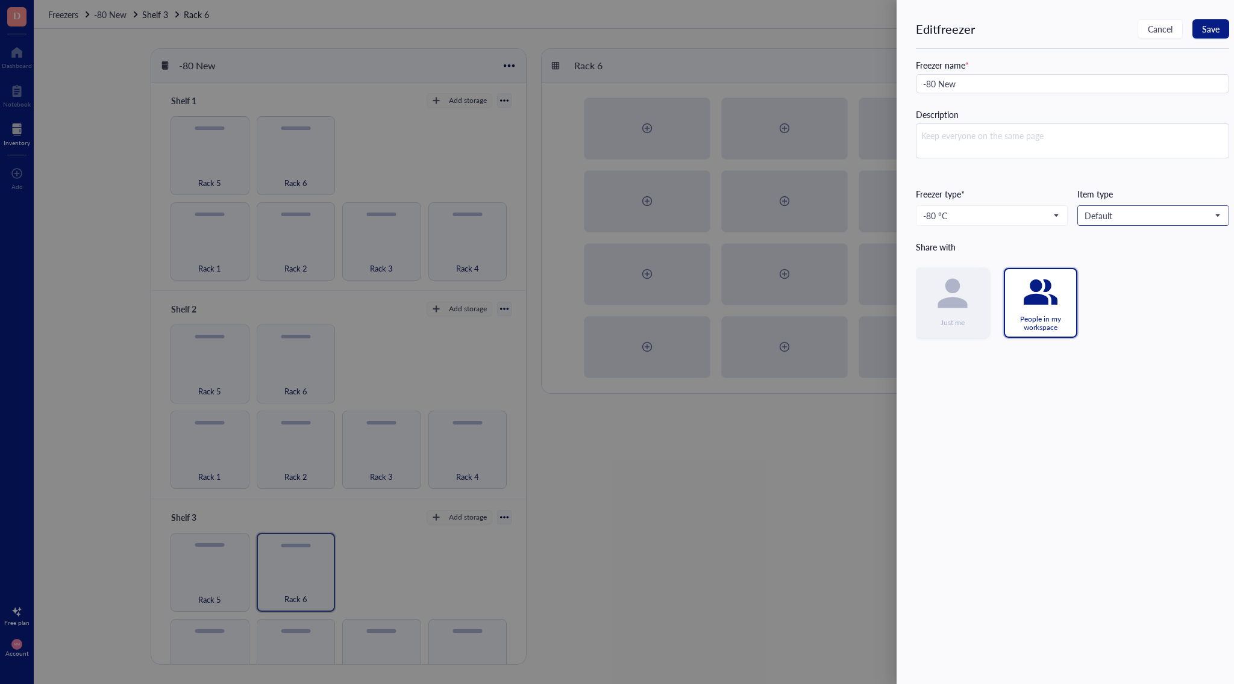
click at [1217, 217] on span "Default" at bounding box center [1151, 215] width 135 height 11
click at [820, 445] on div at bounding box center [617, 342] width 1234 height 684
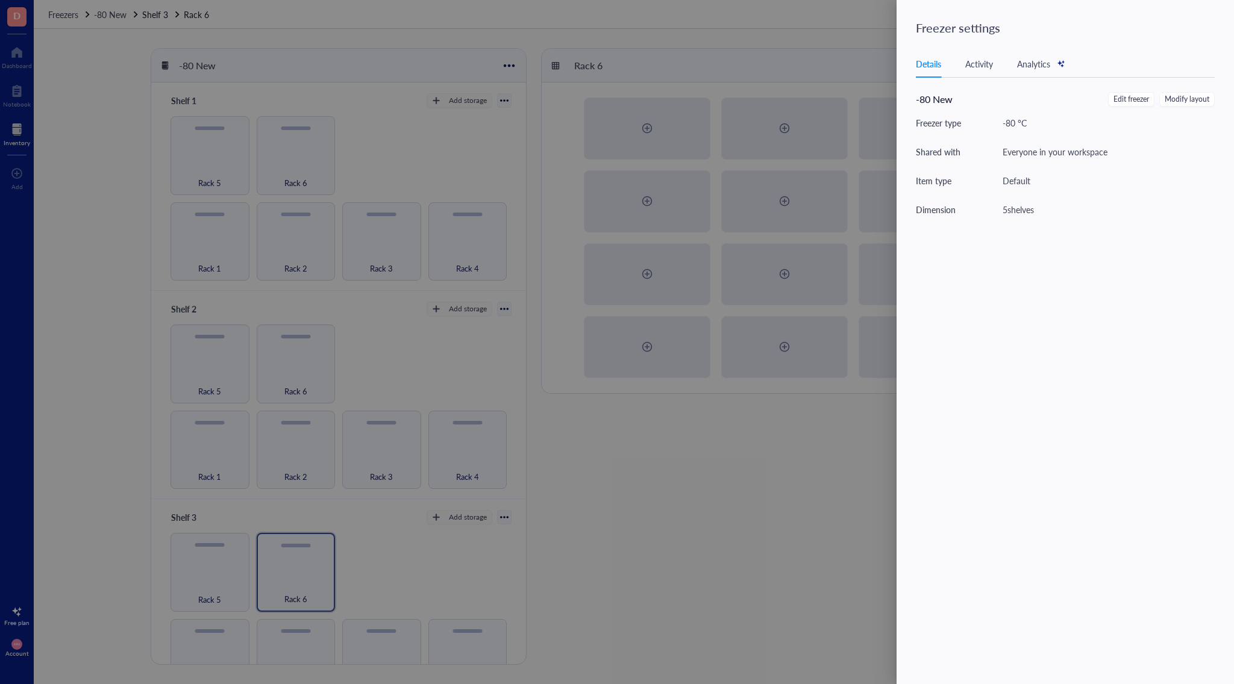
click at [689, 517] on div at bounding box center [617, 342] width 1234 height 684
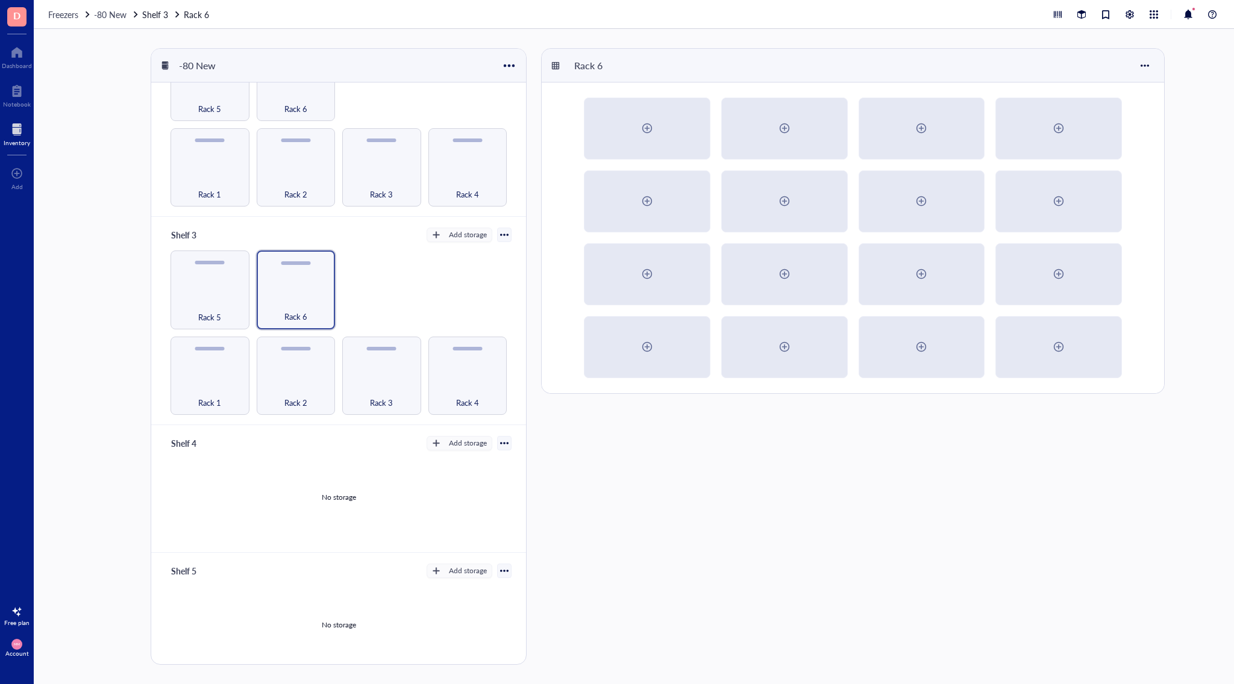
scroll to position [282, 0]
click at [22, 617] on div at bounding box center [16, 611] width 19 height 19
click at [130, 624] on span "See plans" at bounding box center [129, 621] width 35 height 11
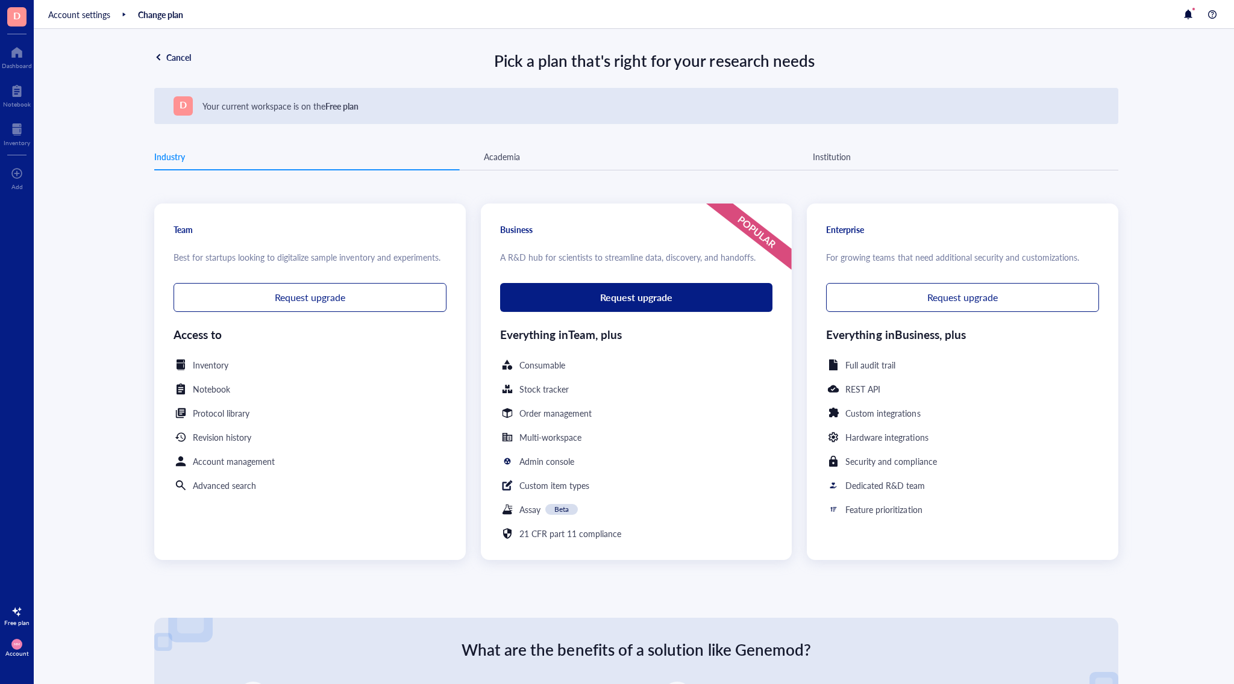
click at [496, 156] on div "Academia" at bounding box center [502, 156] width 36 height 13
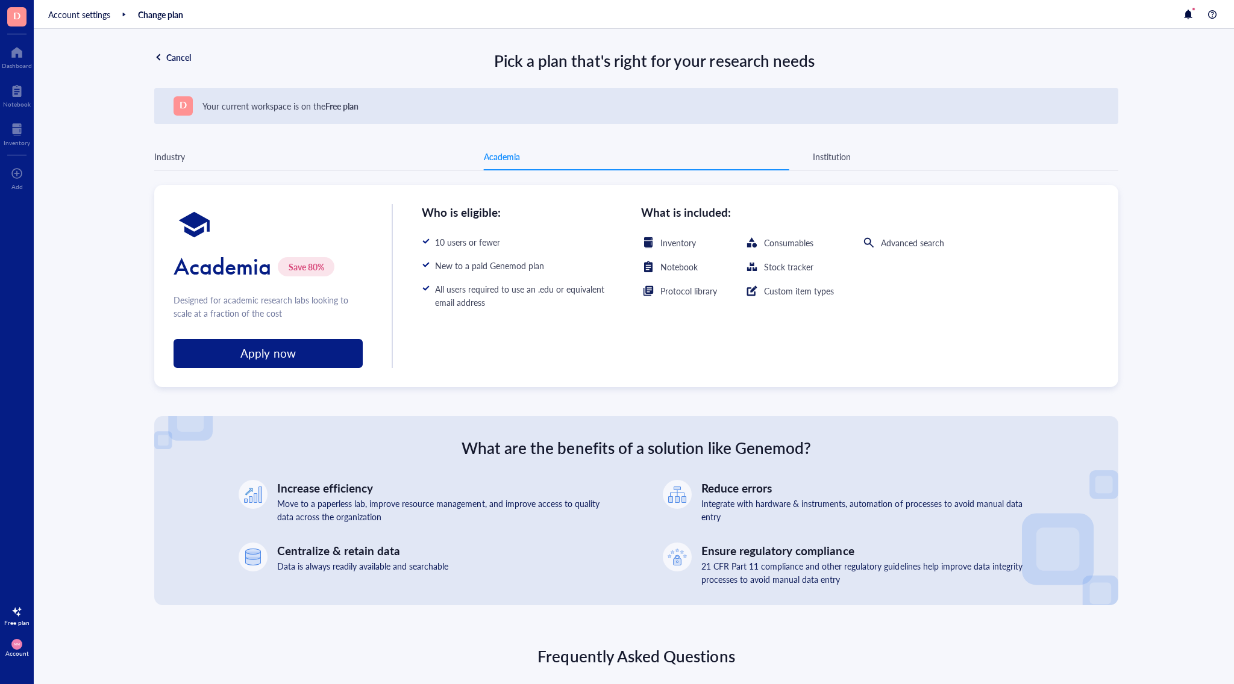
click at [843, 154] on div "Institution" at bounding box center [832, 156] width 38 height 13
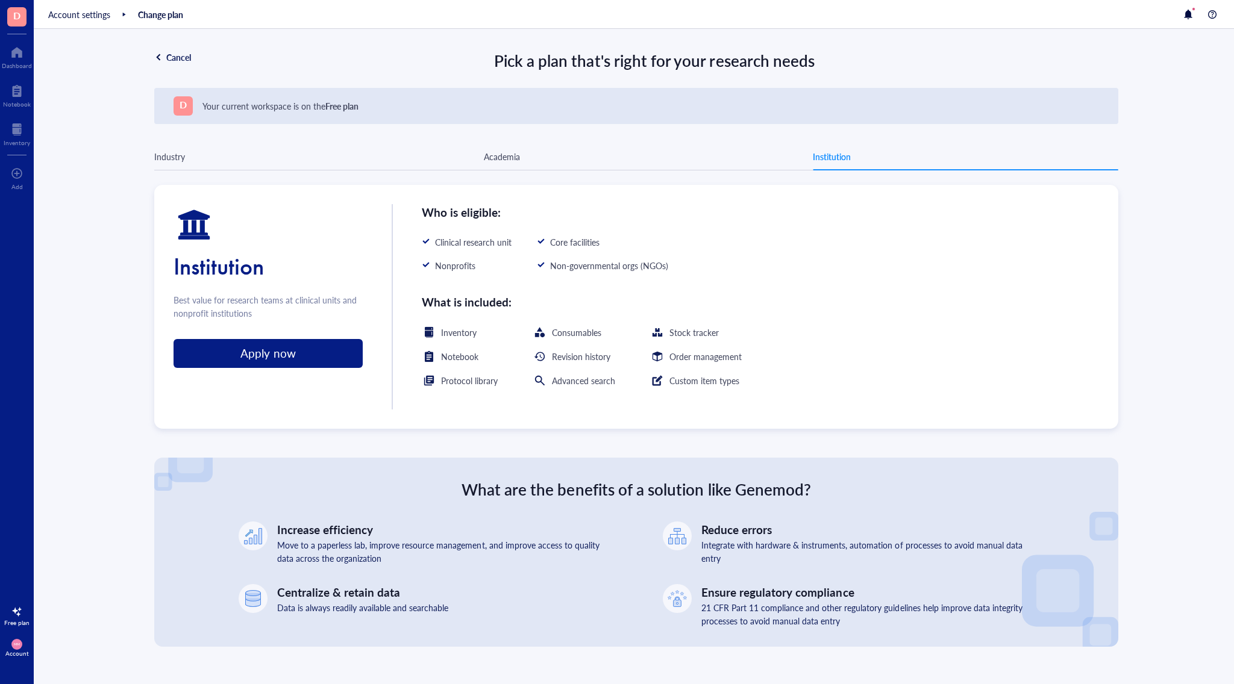
click at [498, 151] on div "Academia" at bounding box center [502, 156] width 36 height 13
